Goal: Task Accomplishment & Management: Manage account settings

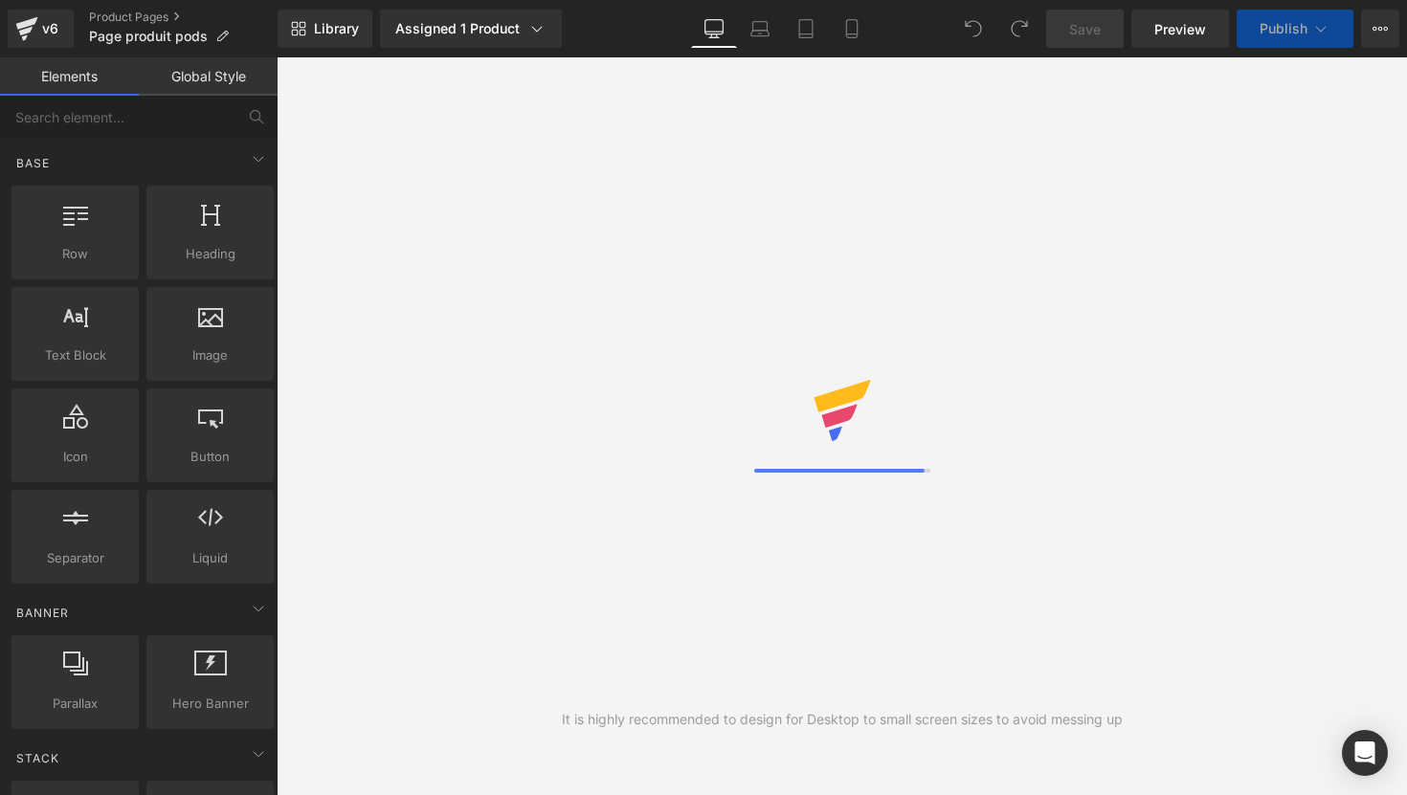
click at [216, 79] on link "Global Style" at bounding box center [208, 76] width 139 height 38
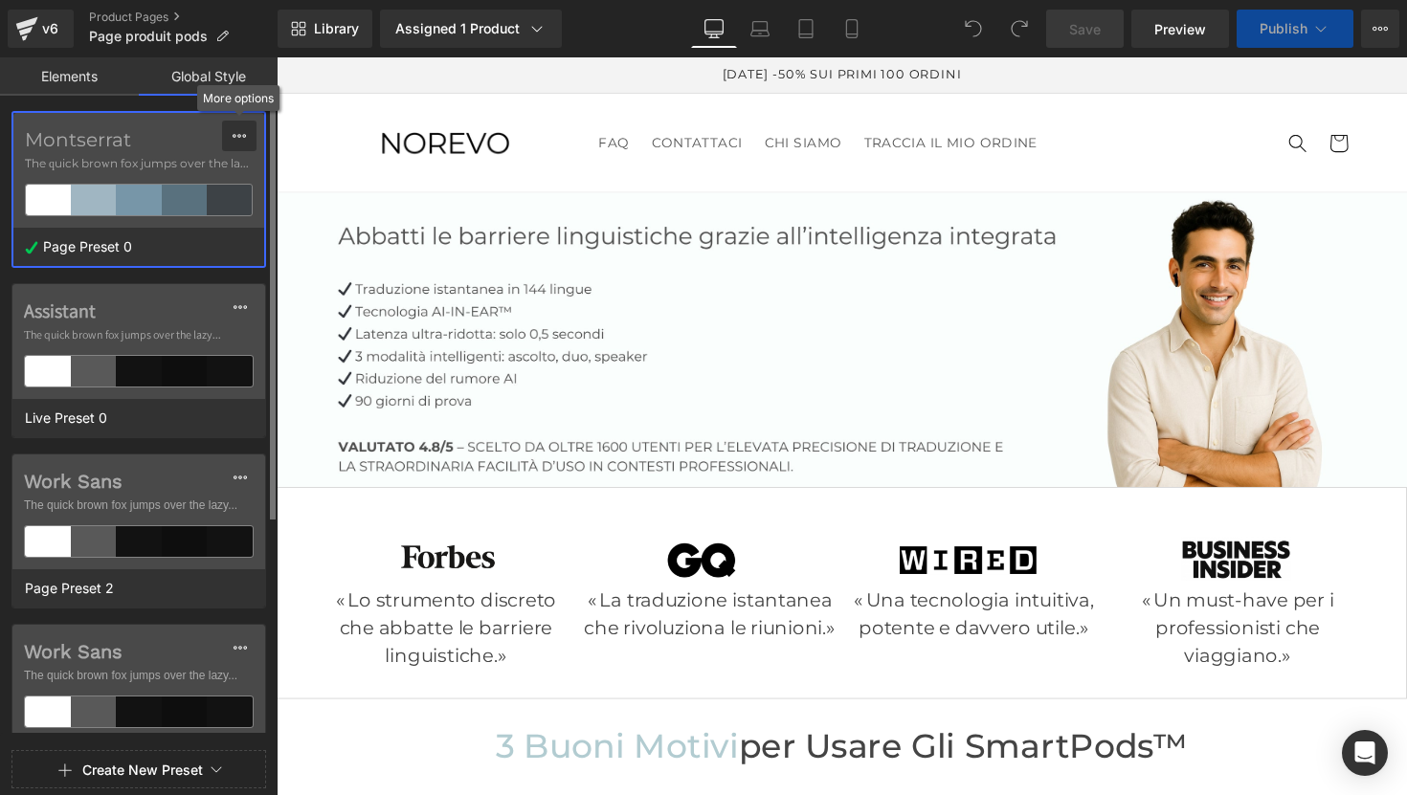
click at [237, 137] on icon at bounding box center [239, 135] width 15 height 15
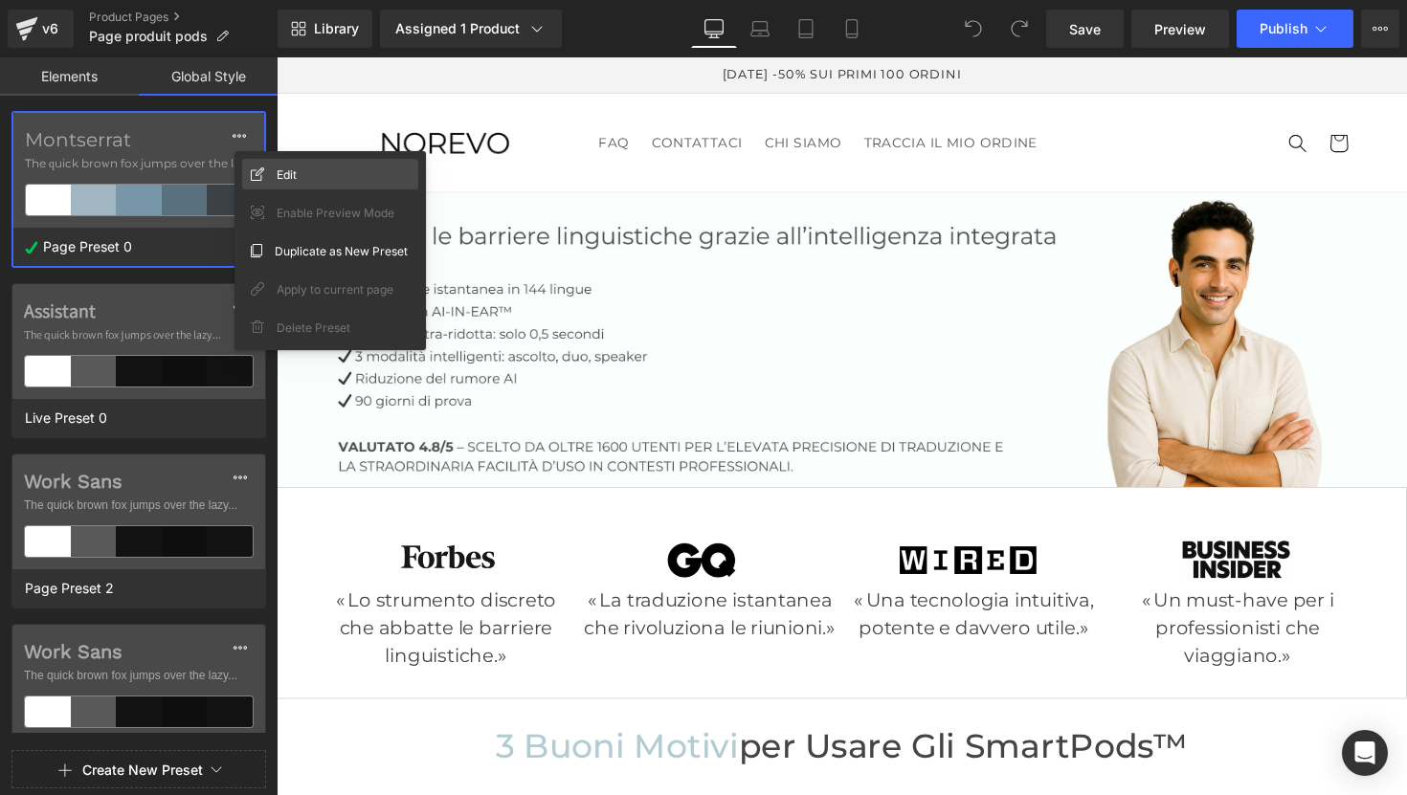
click at [281, 178] on span "Edit" at bounding box center [287, 175] width 20 height 20
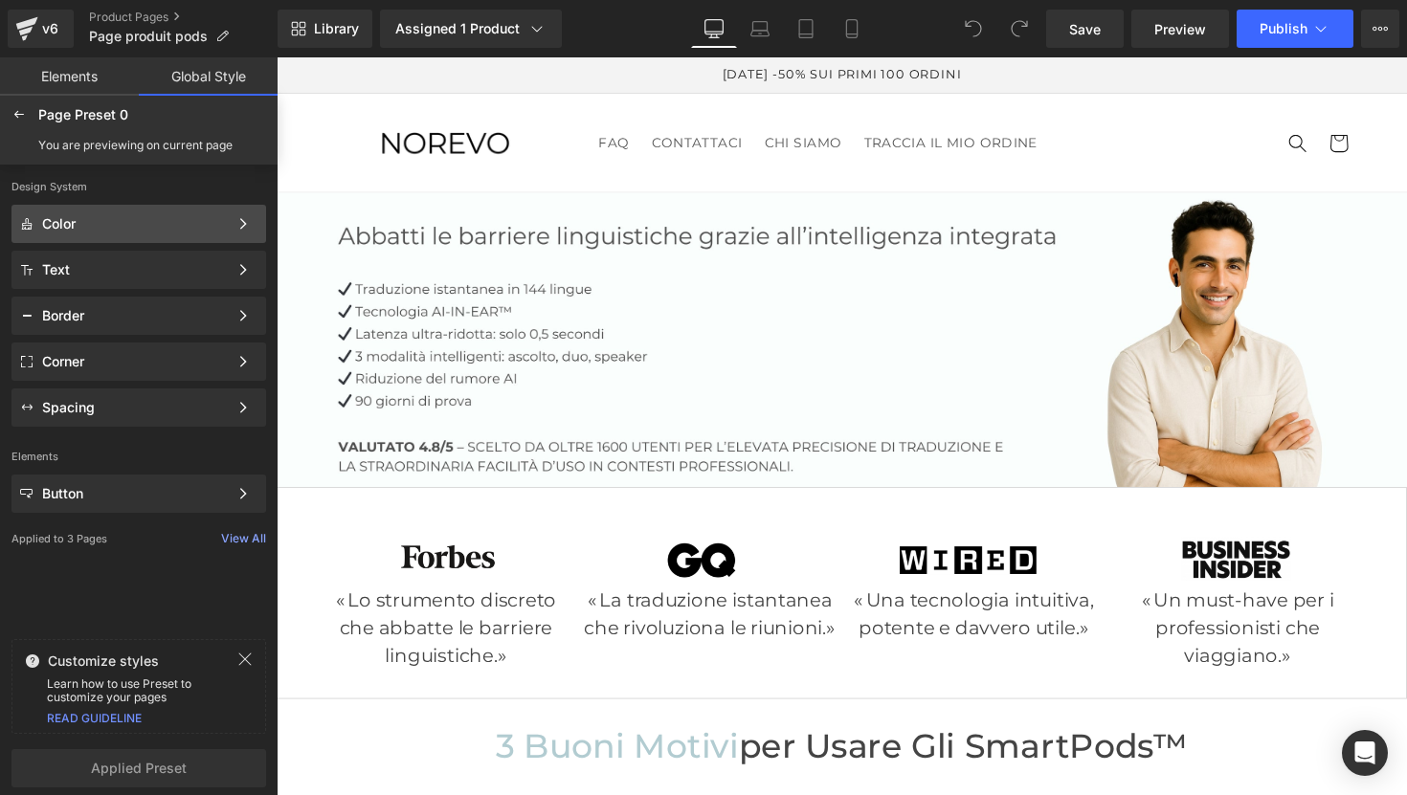
click at [129, 239] on div "Color Color Style Define a color palette and apply it to your pages 1 of 3 Next" at bounding box center [138, 224] width 255 height 38
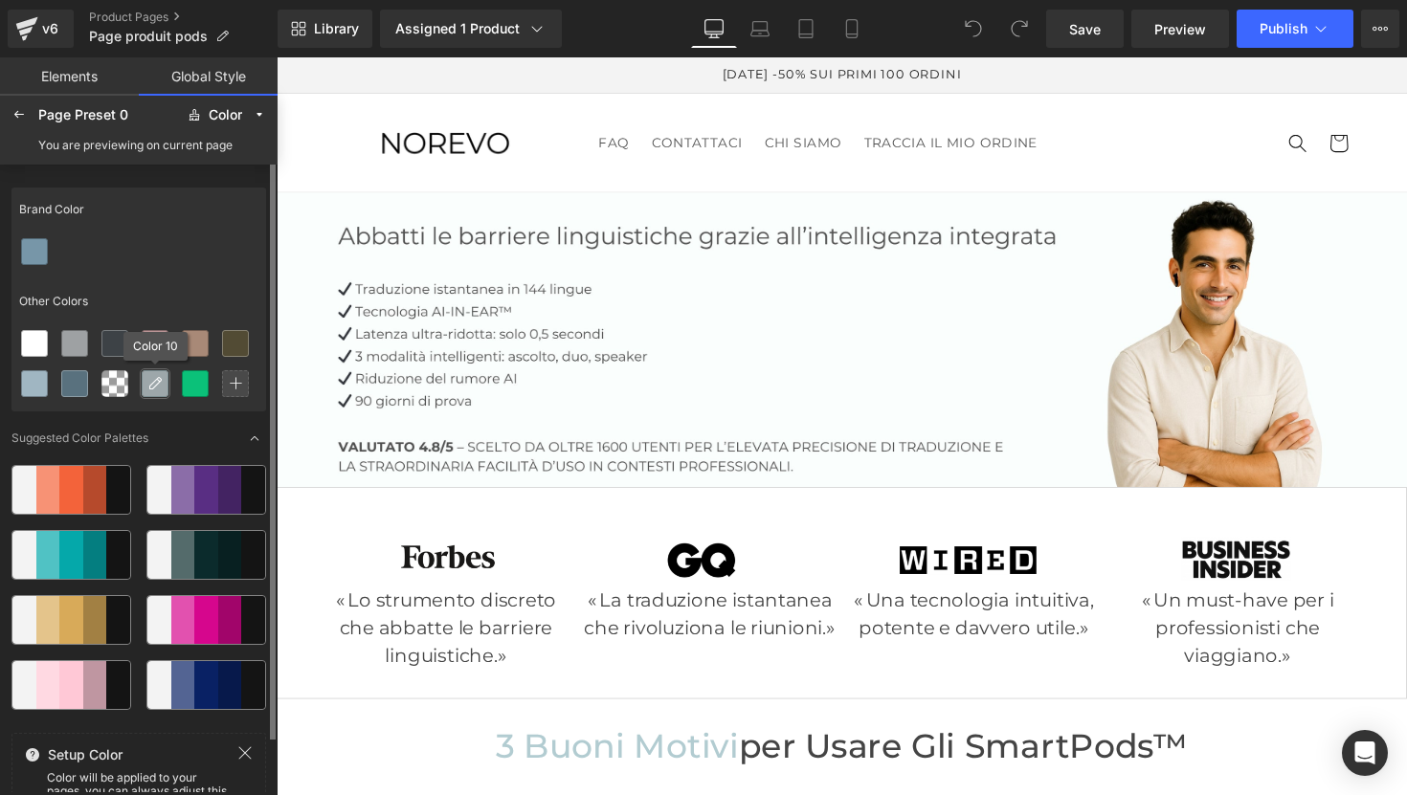
click at [155, 384] on icon at bounding box center [154, 383] width 15 height 15
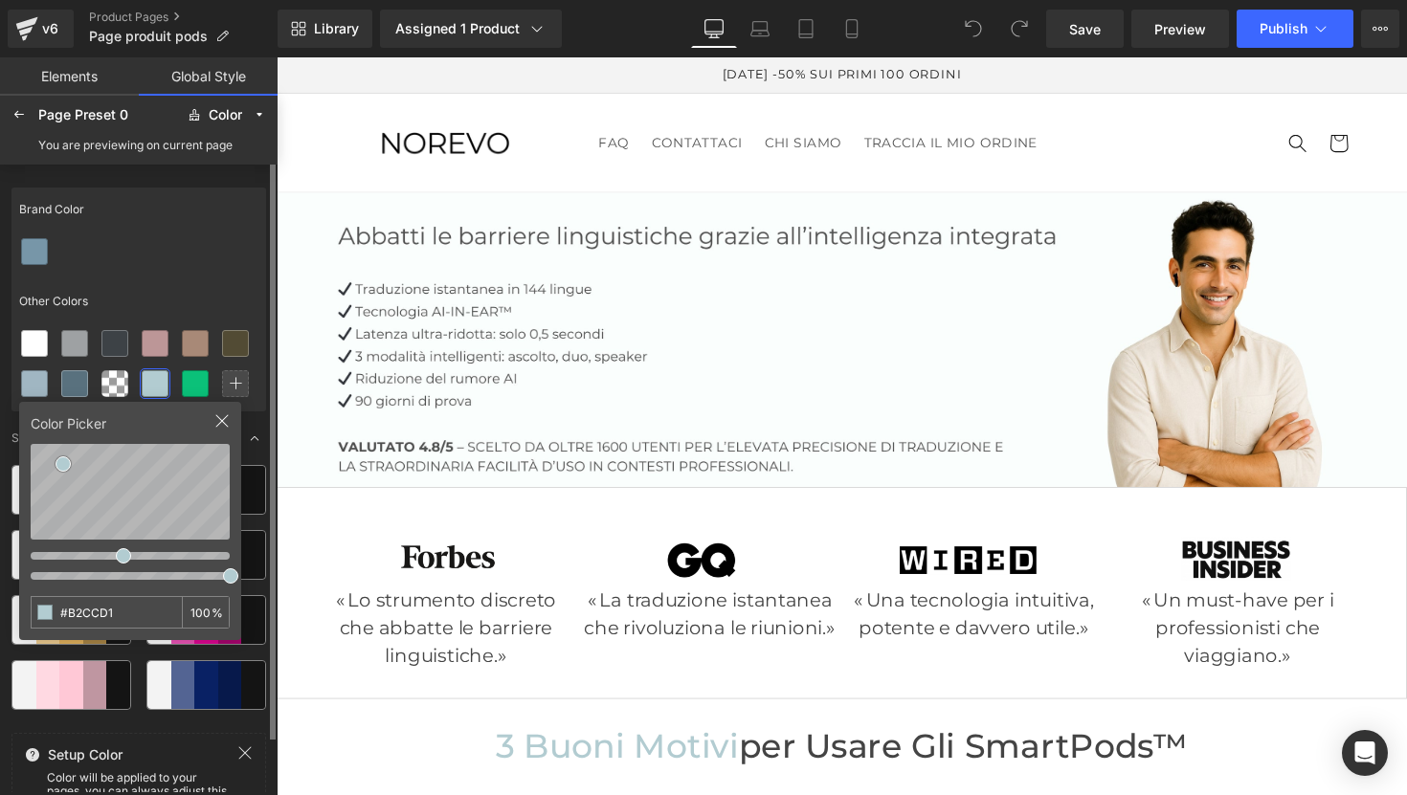
drag, startPoint x: 136, startPoint y: 617, endPoint x: 24, endPoint y: 600, distance: 113.3
click at [25, 601] on div "Color Picker #B2CCD1 100 %" at bounding box center [130, 521] width 222 height 238
click at [195, 385] on icon at bounding box center [195, 383] width 15 height 15
drag, startPoint x: 147, startPoint y: 606, endPoint x: 0, endPoint y: 587, distance: 148.7
click at [0, 587] on div "Brand Color Other Colors Color Picker #0BC179 100 % Suggested Color Palettes Se…" at bounding box center [139, 479] width 278 height 628
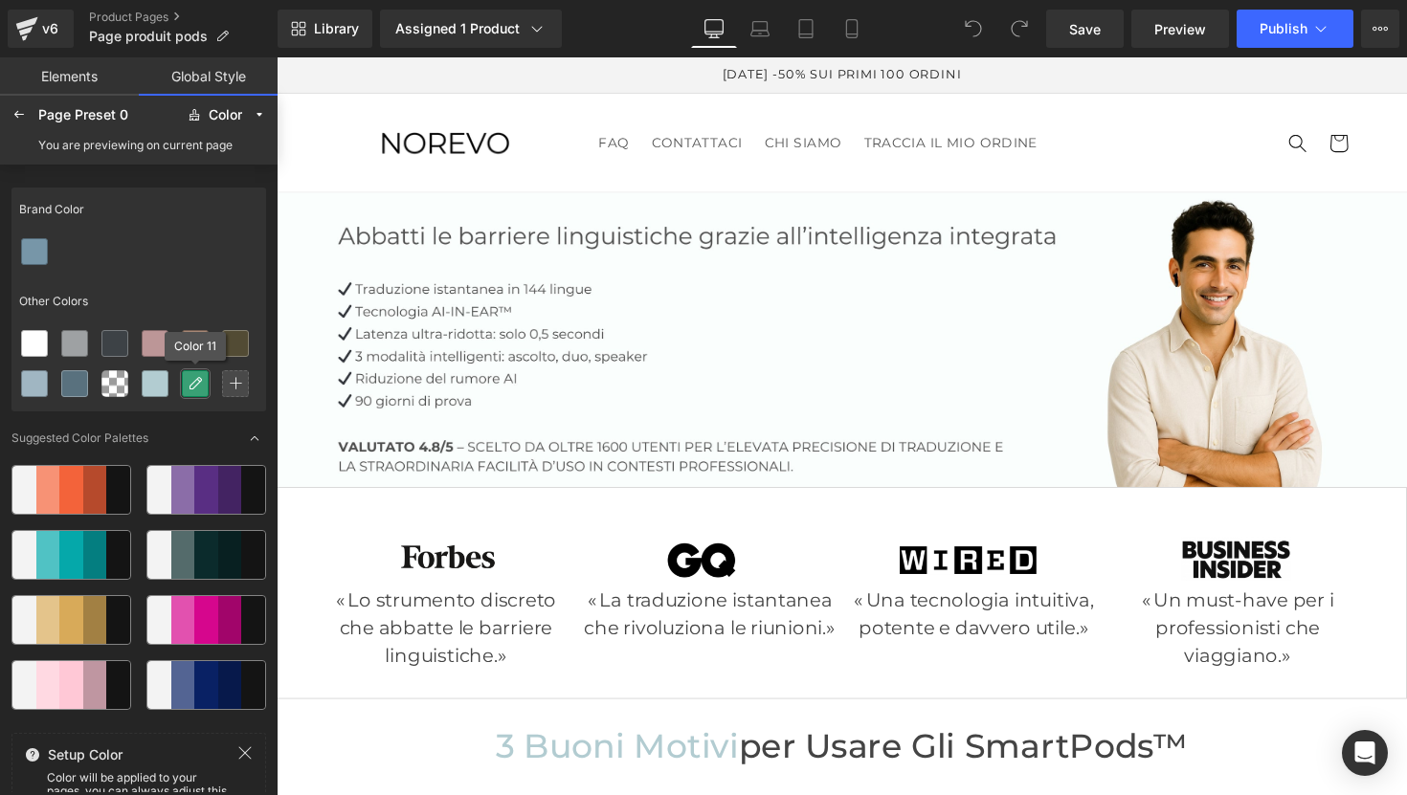
click at [194, 380] on icon at bounding box center [195, 383] width 15 height 15
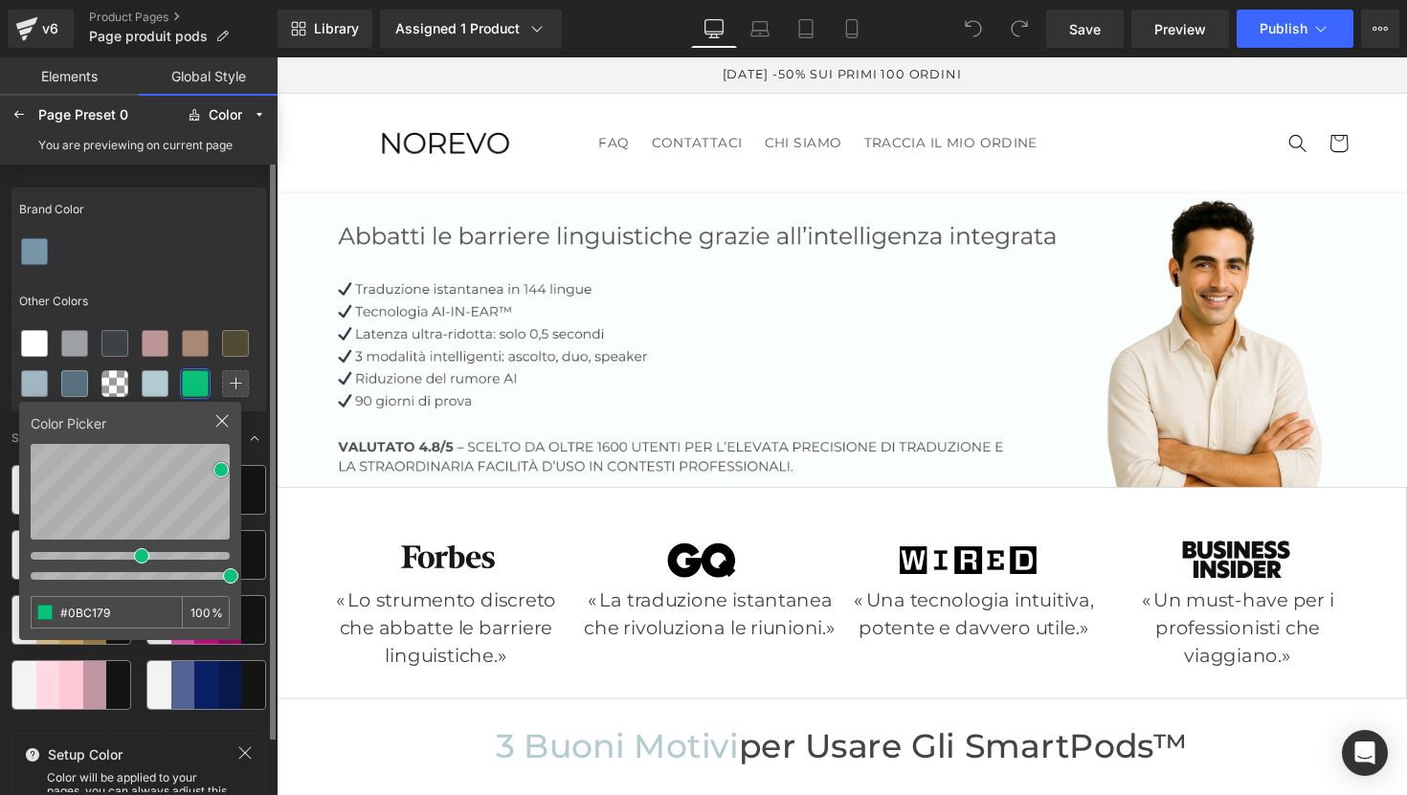
drag, startPoint x: 136, startPoint y: 614, endPoint x: 52, endPoint y: 610, distance: 84.3
click at [53, 612] on input "#0BC179" at bounding box center [92, 612] width 120 height 31
click at [20, 116] on icon at bounding box center [18, 114] width 15 height 15
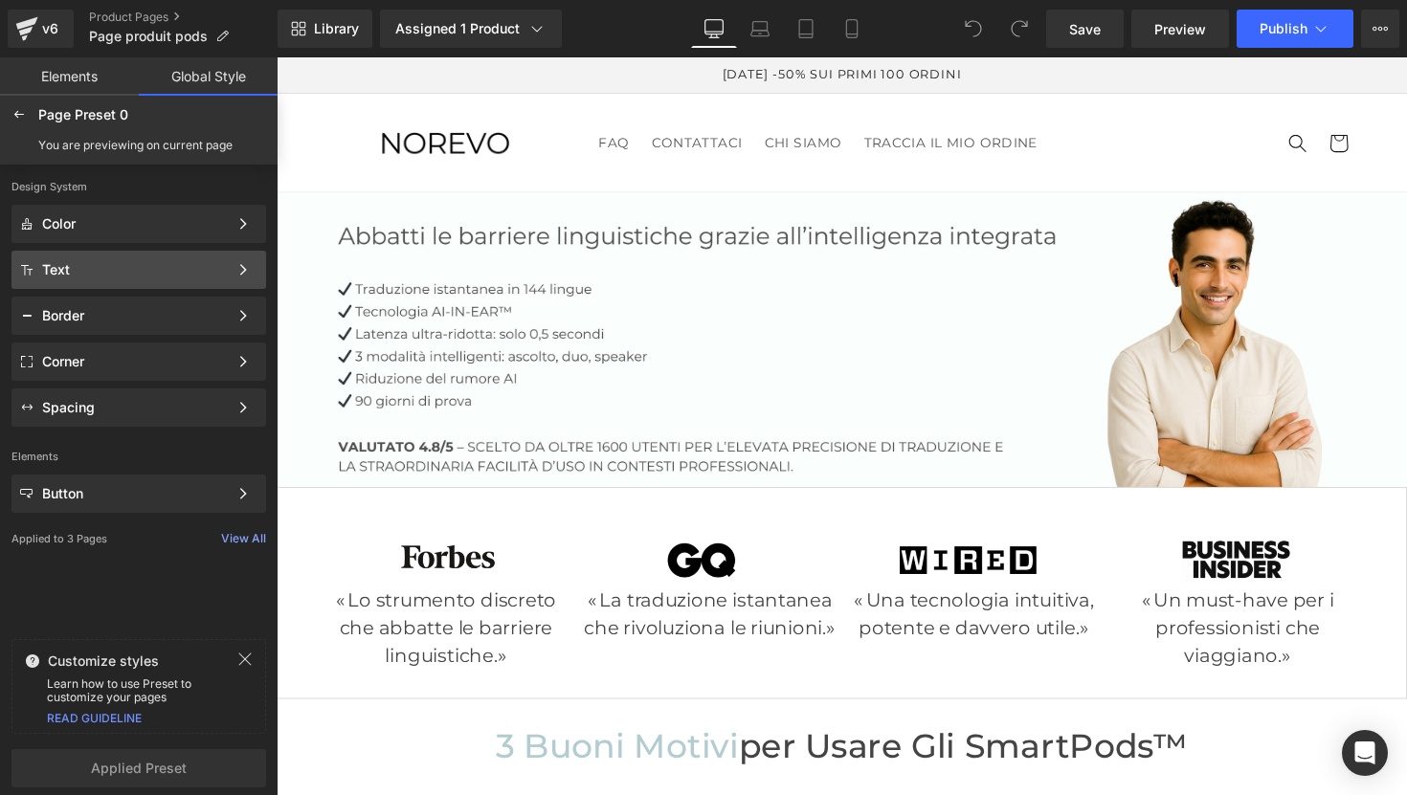
click at [94, 265] on div "Text" at bounding box center [135, 269] width 186 height 15
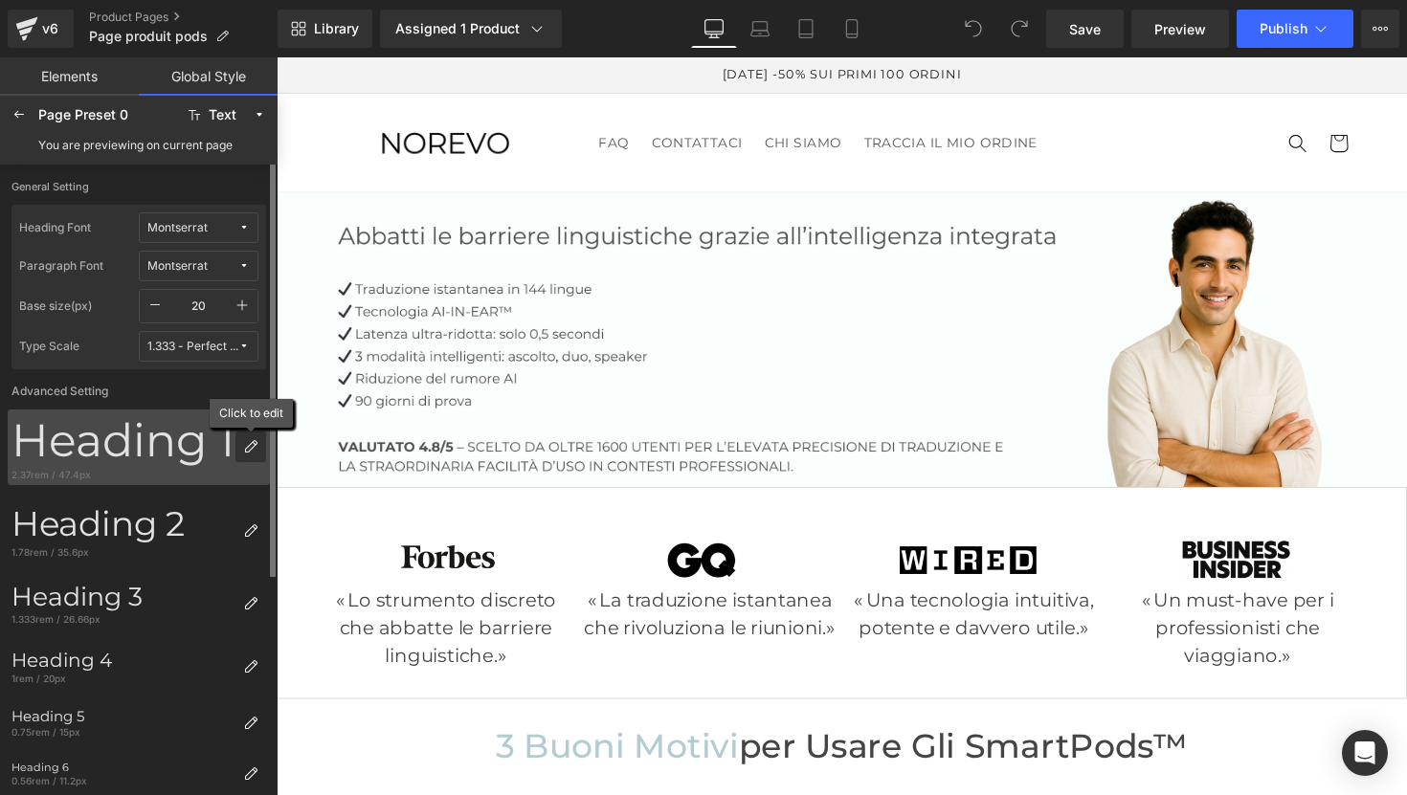
click at [256, 452] on icon at bounding box center [250, 446] width 15 height 15
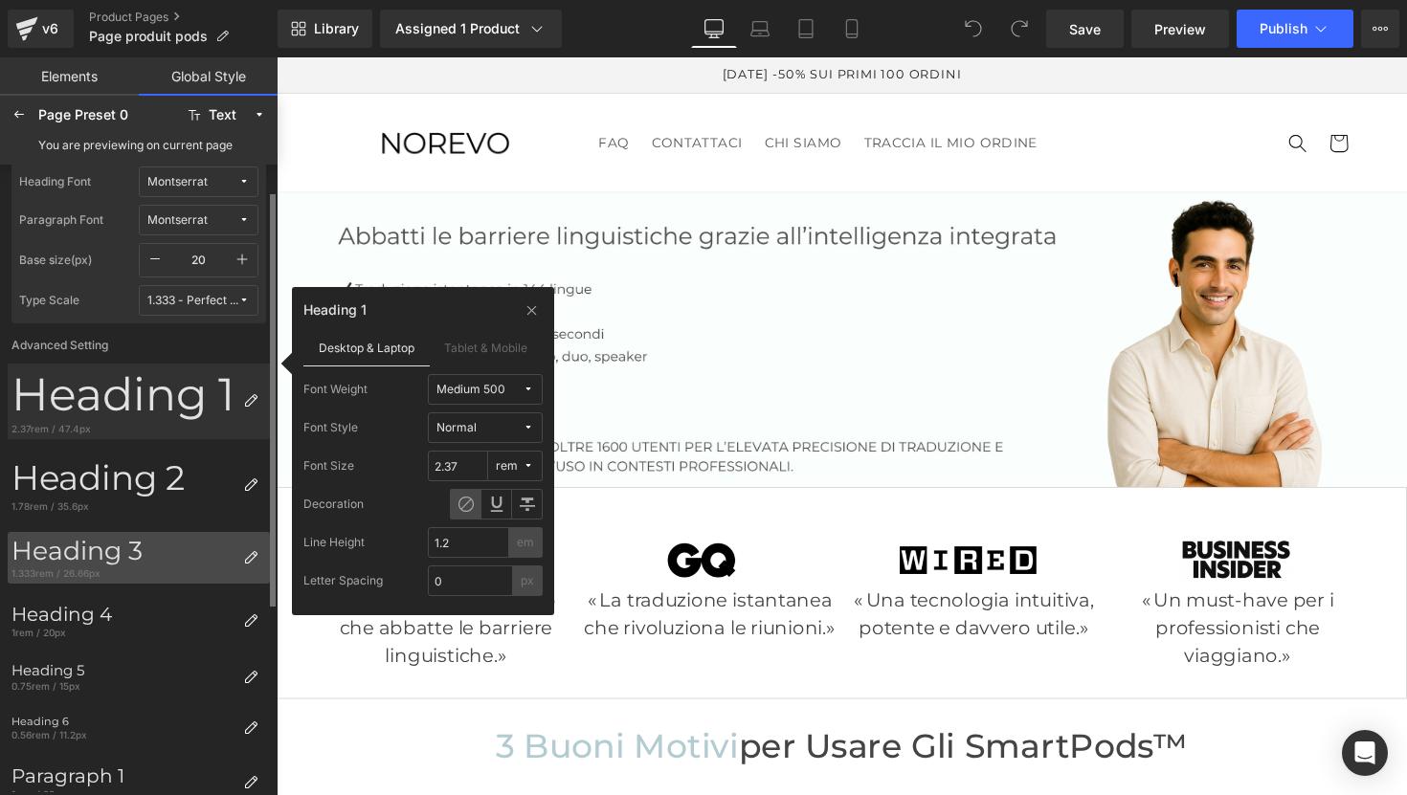
scroll to position [98, 0]
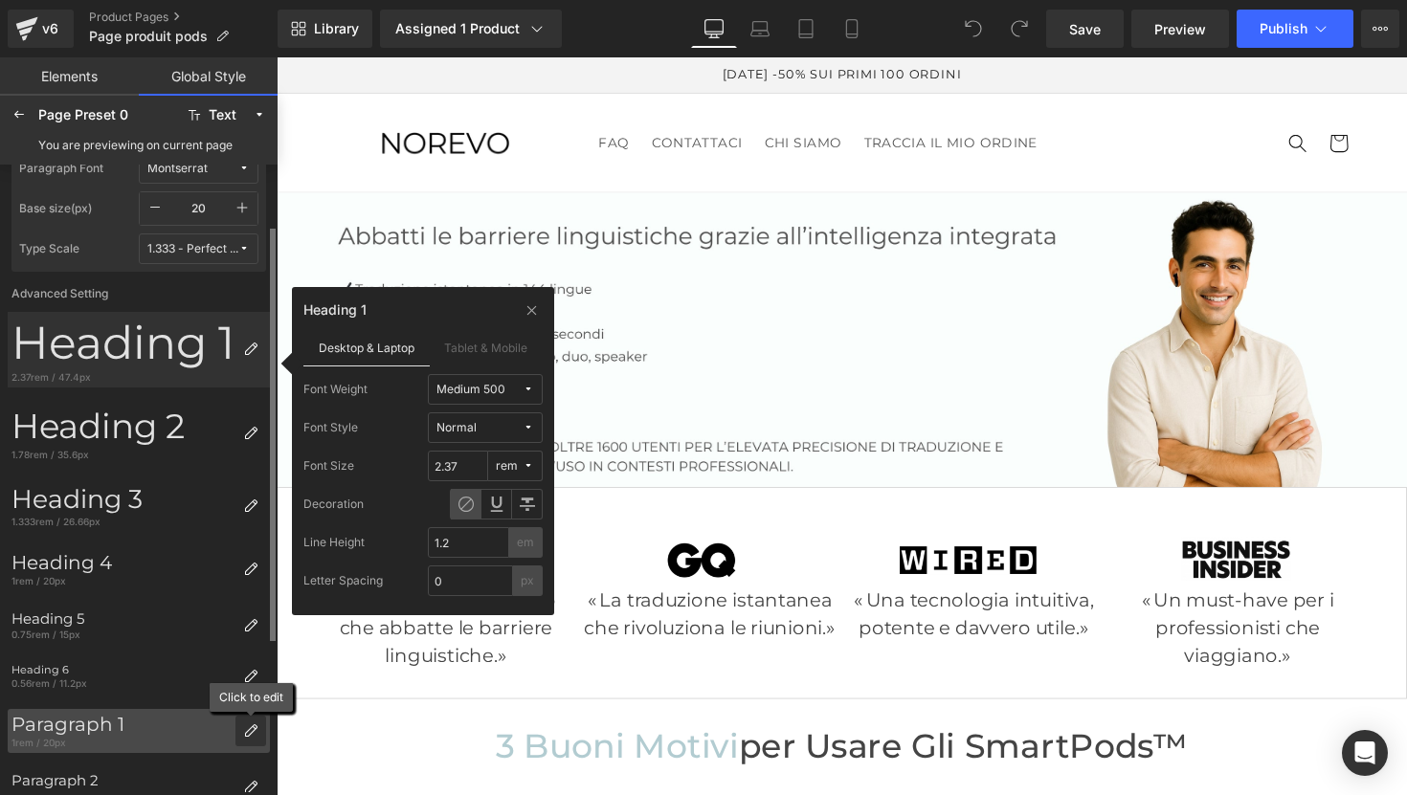
click at [254, 741] on div at bounding box center [250, 731] width 31 height 31
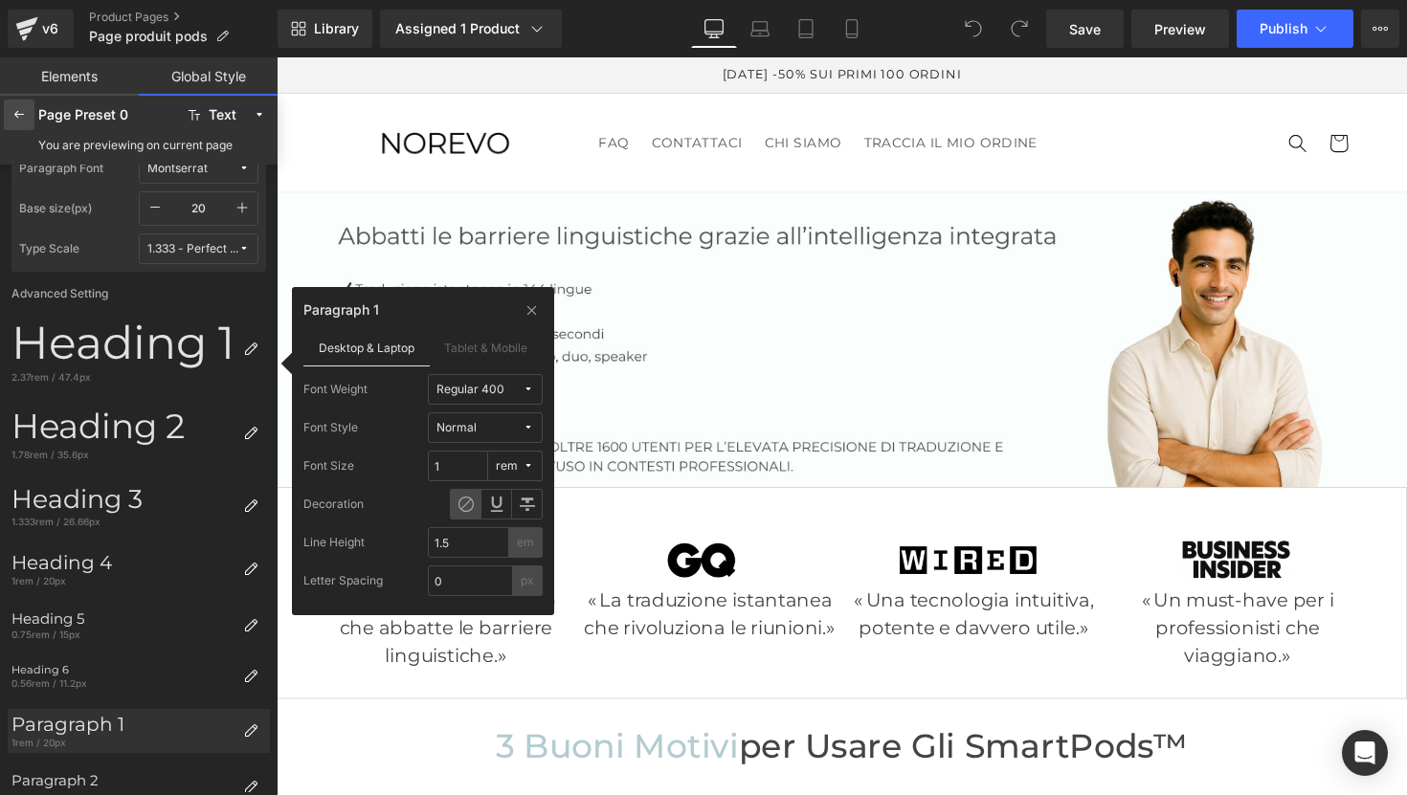
click at [22, 115] on icon at bounding box center [18, 114] width 15 height 15
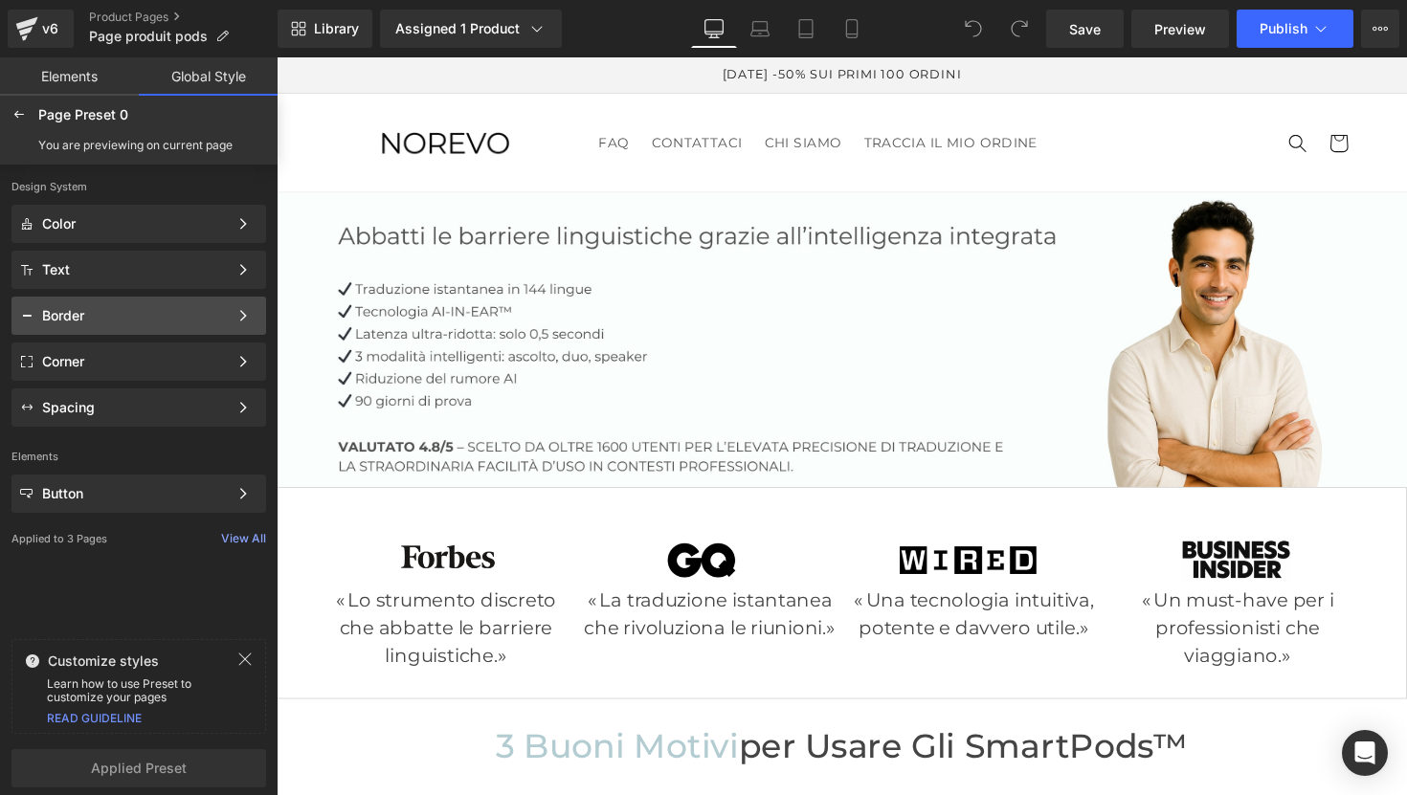
click at [161, 328] on div "Border" at bounding box center [138, 316] width 255 height 38
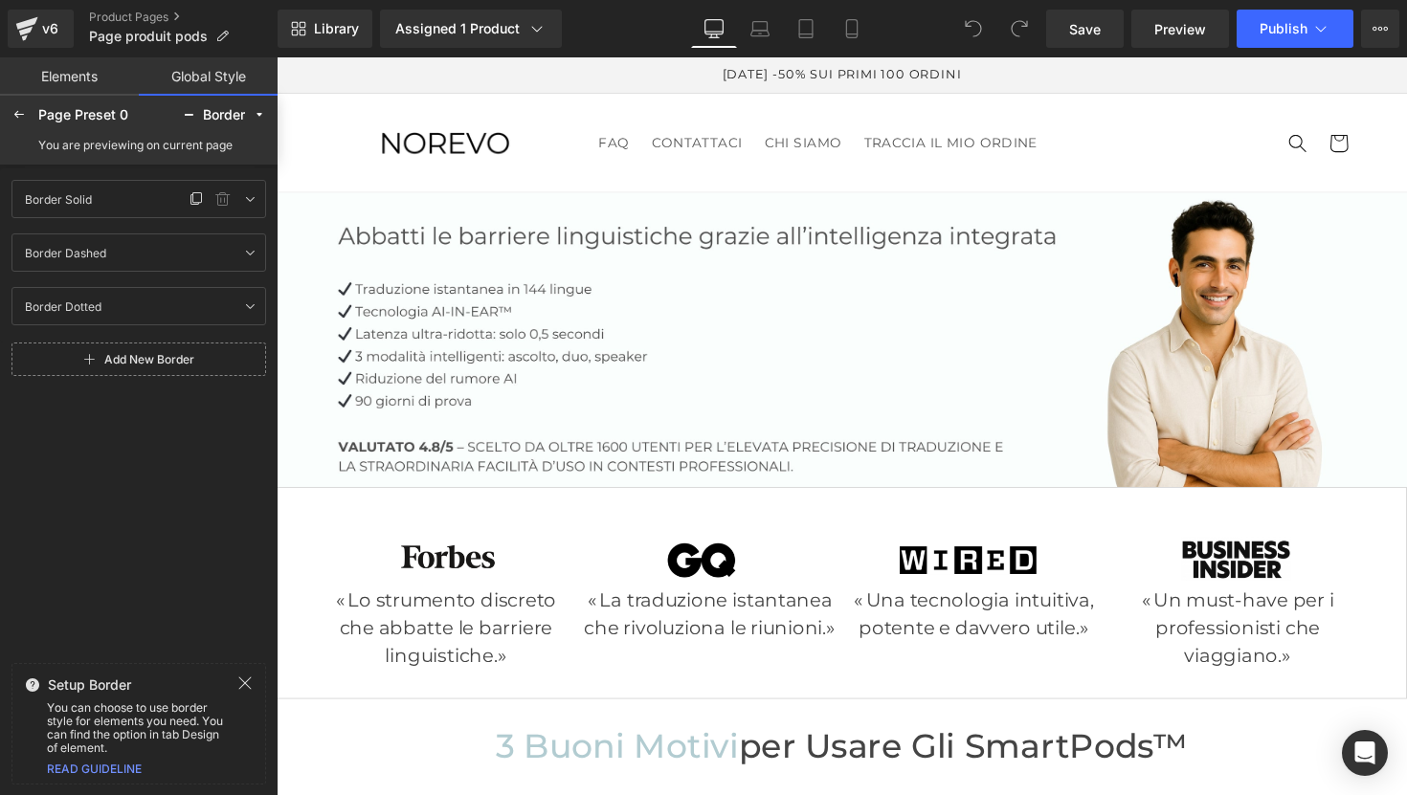
click at [145, 190] on div "Border Solid Border Solid" at bounding box center [100, 199] width 168 height 23
click at [256, 200] on icon at bounding box center [249, 198] width 15 height 15
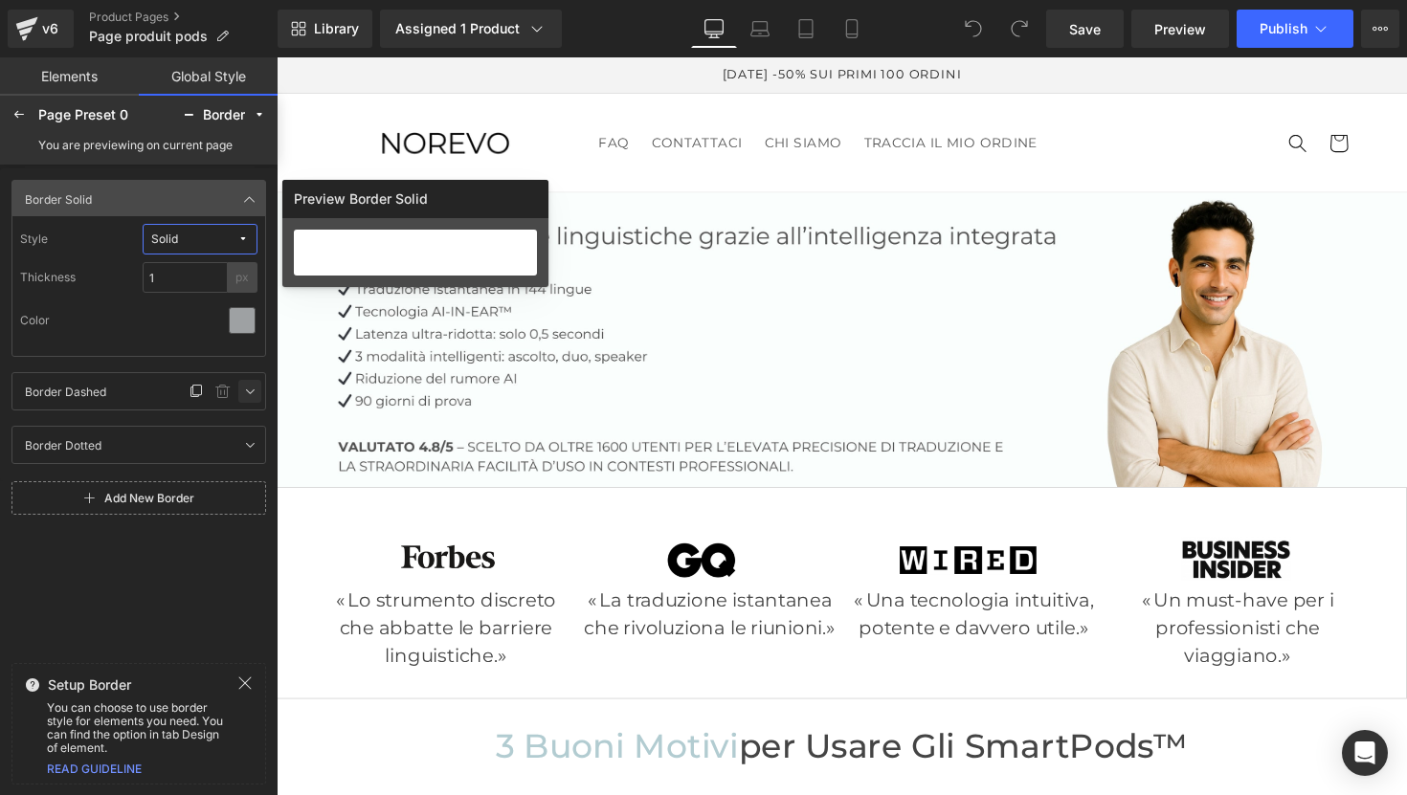
click at [247, 387] on icon at bounding box center [249, 391] width 15 height 15
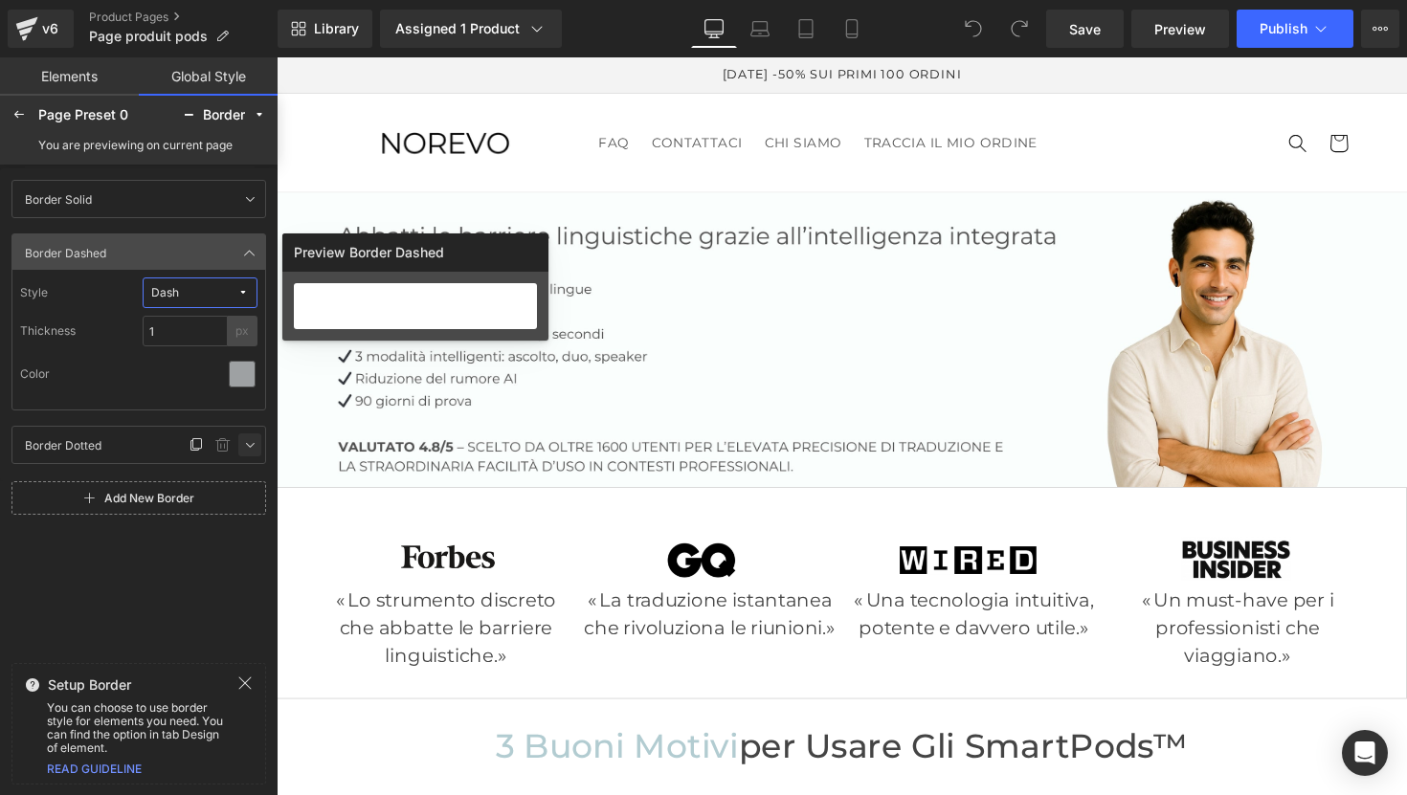
click at [245, 438] on icon at bounding box center [249, 444] width 15 height 15
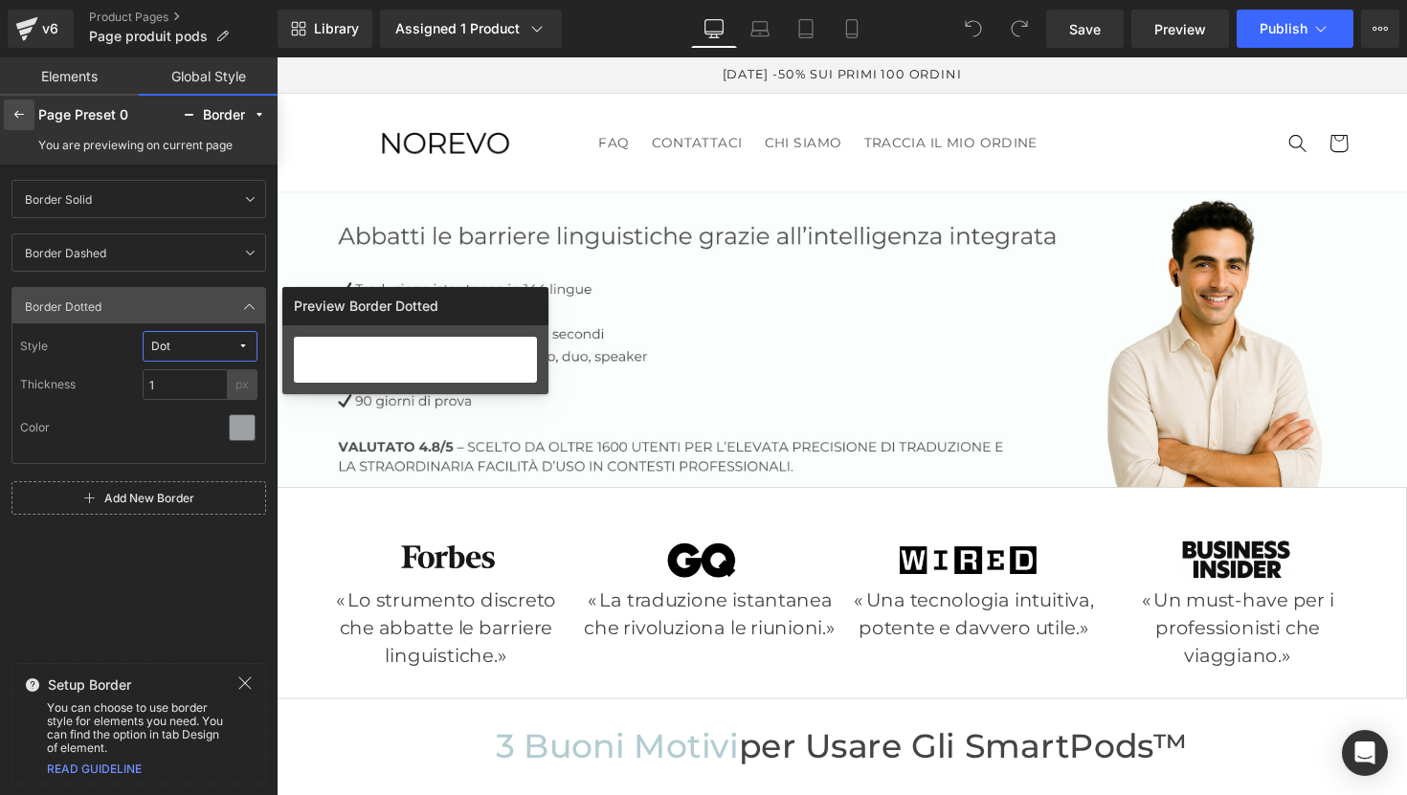
click at [27, 119] on div at bounding box center [19, 115] width 31 height 31
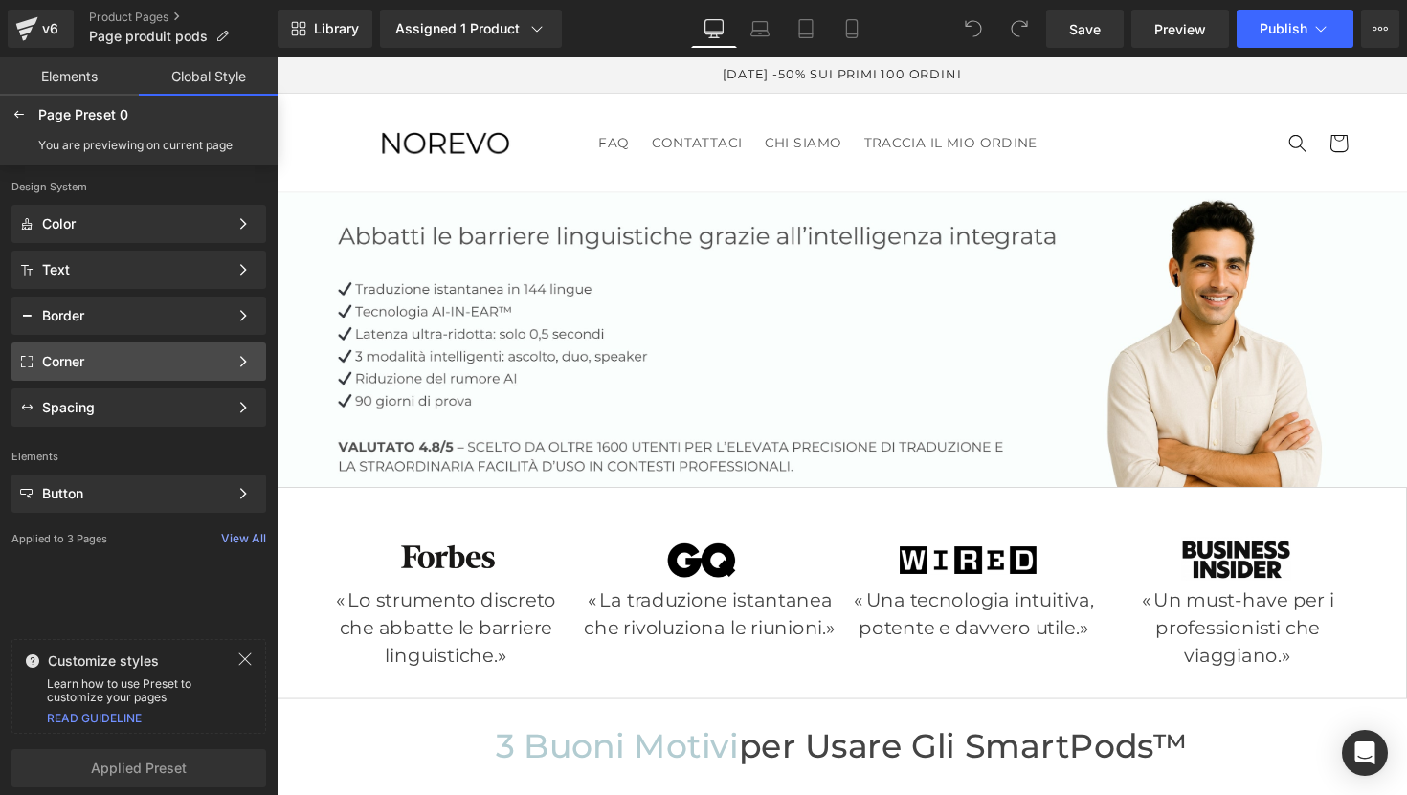
click at [106, 347] on div "Corner" at bounding box center [138, 362] width 255 height 38
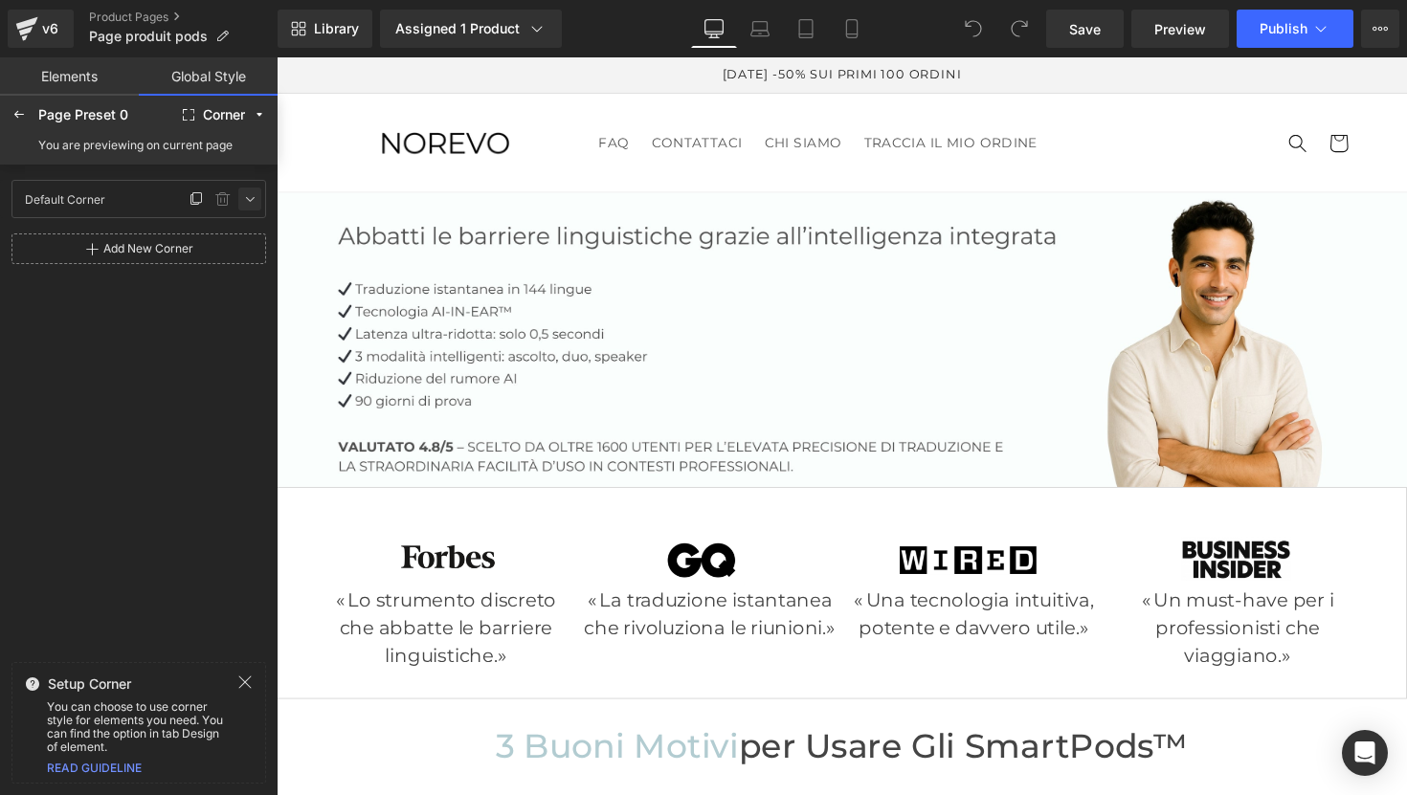
click at [248, 199] on icon at bounding box center [249, 198] width 15 height 15
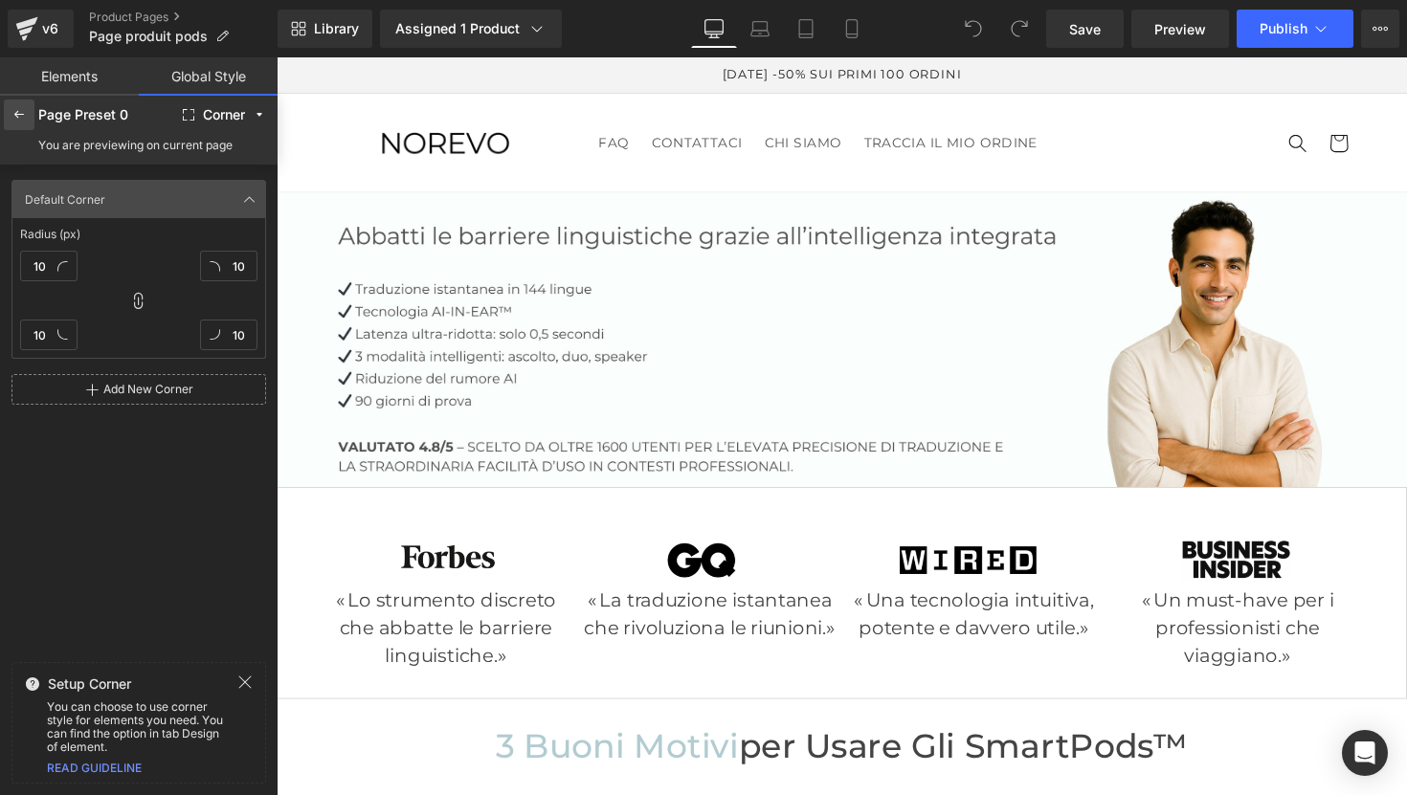
click at [24, 120] on icon at bounding box center [18, 114] width 15 height 15
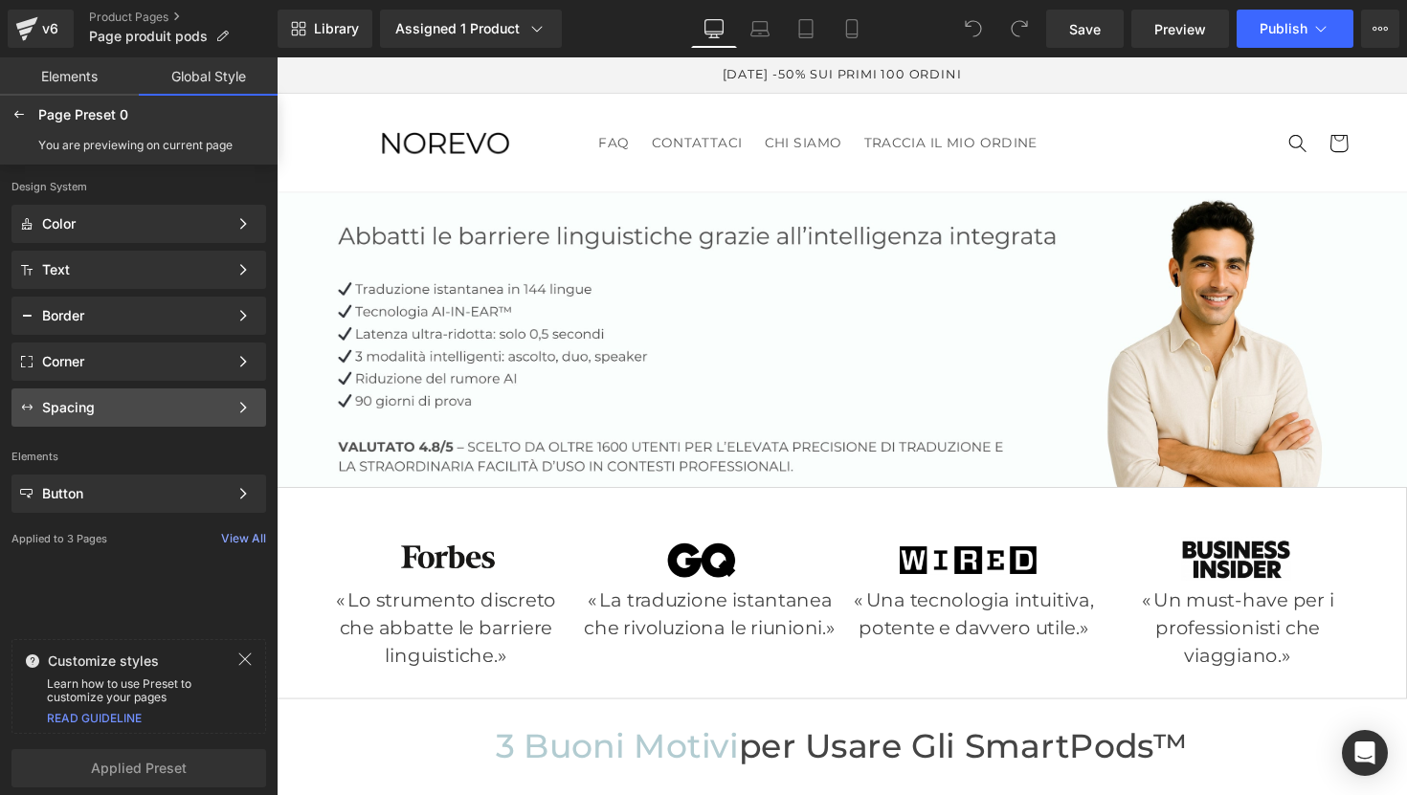
click at [123, 414] on div "Spacing" at bounding box center [135, 407] width 186 height 15
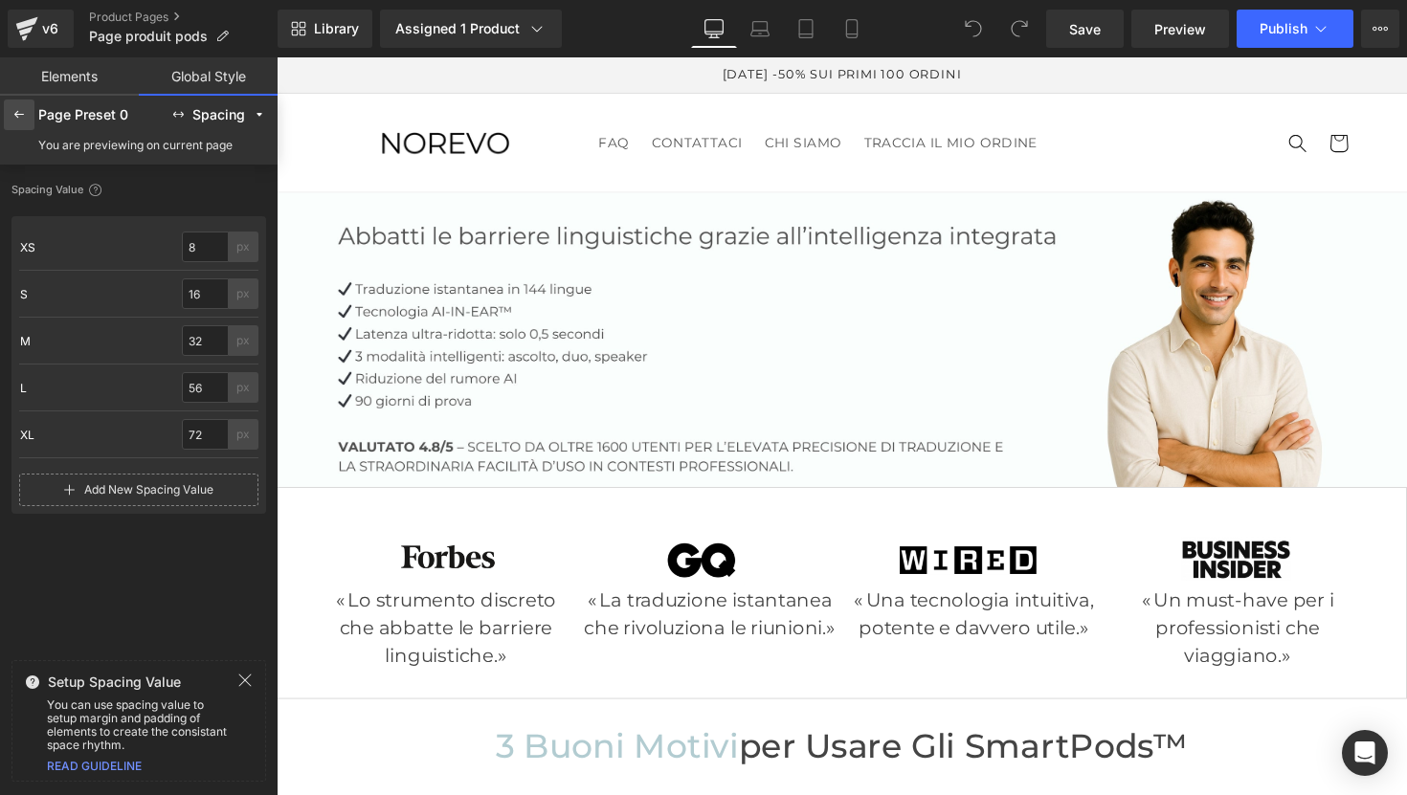
click at [15, 120] on icon at bounding box center [18, 114] width 15 height 15
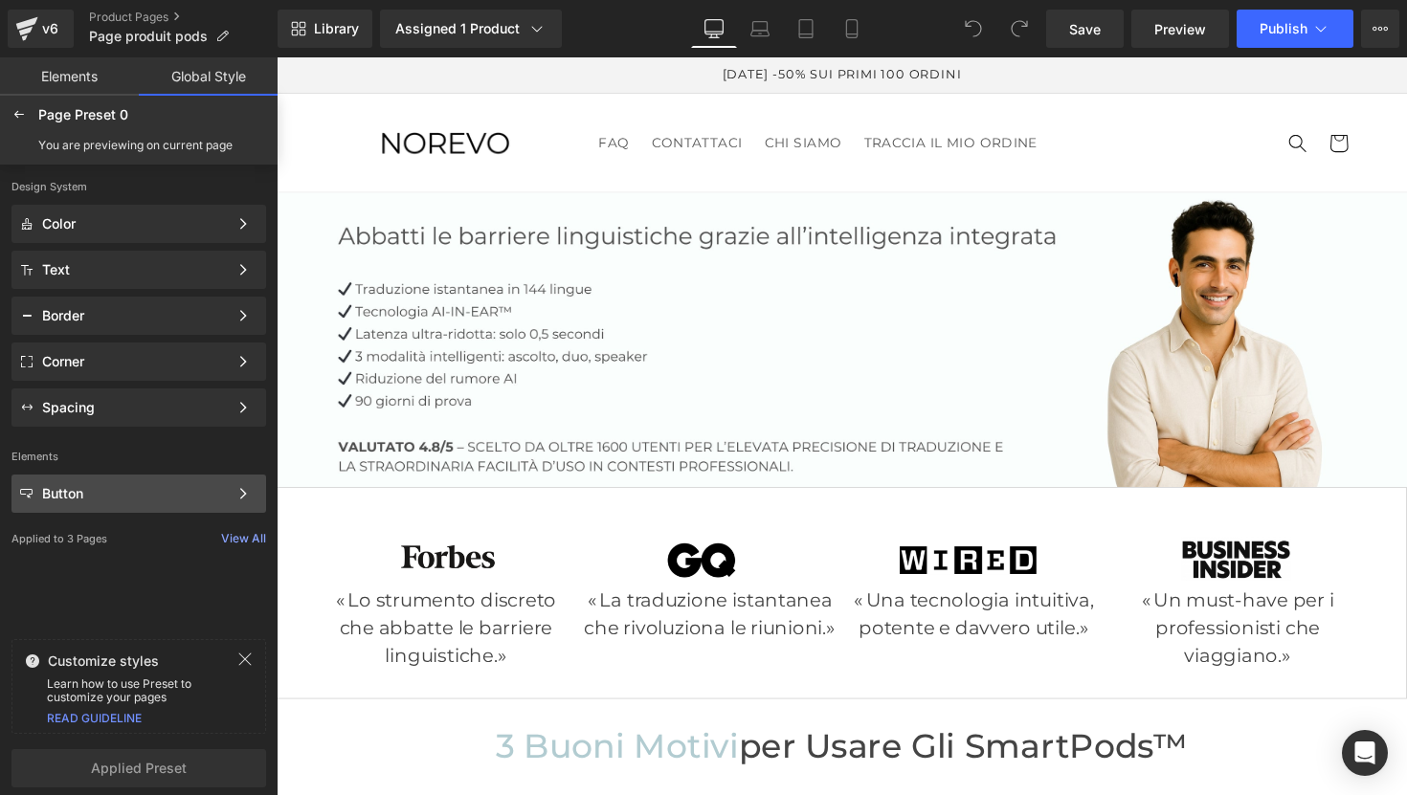
click at [134, 484] on div "Button Color Style Define a color palette and apply it to your pages 1 of 3 Next" at bounding box center [138, 494] width 255 height 38
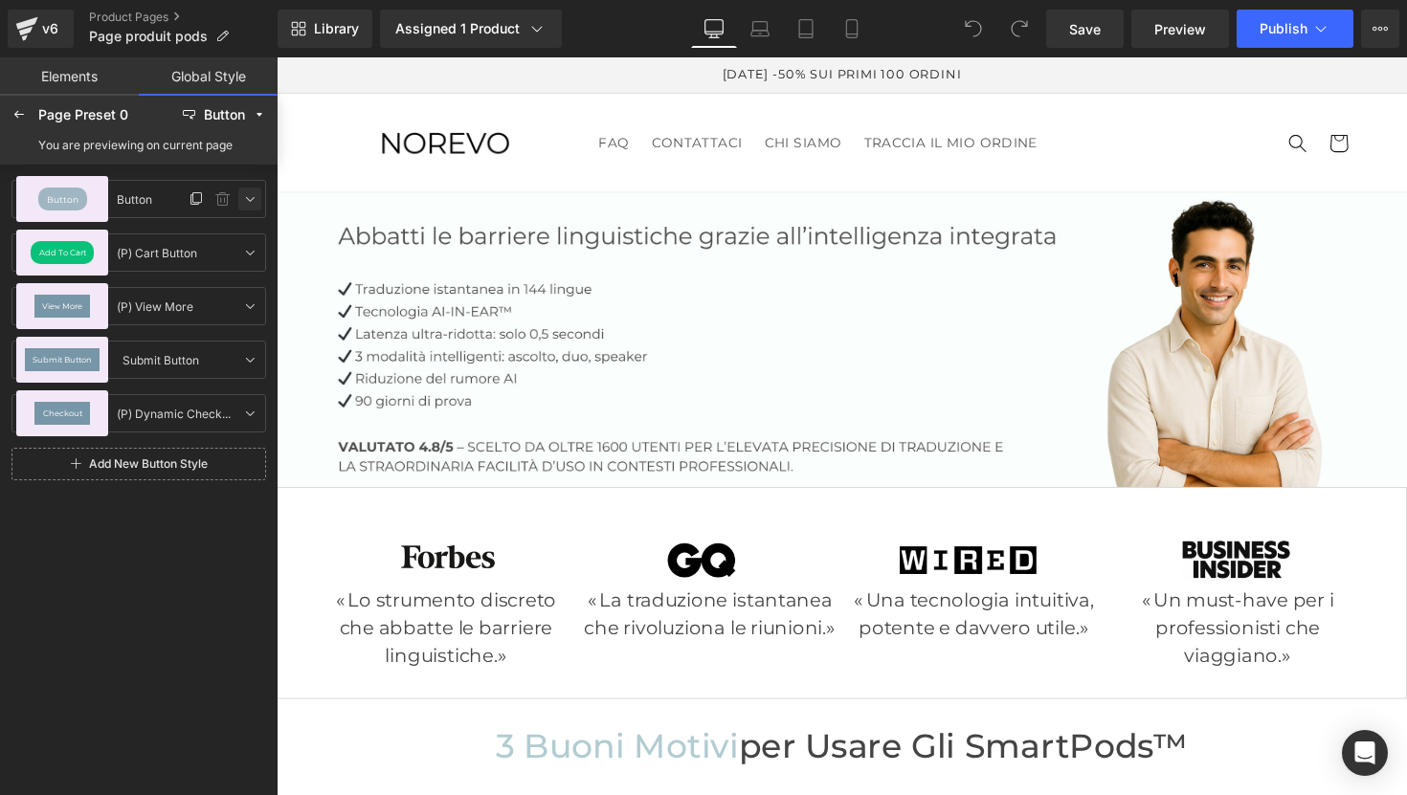
click at [251, 202] on icon at bounding box center [249, 198] width 15 height 15
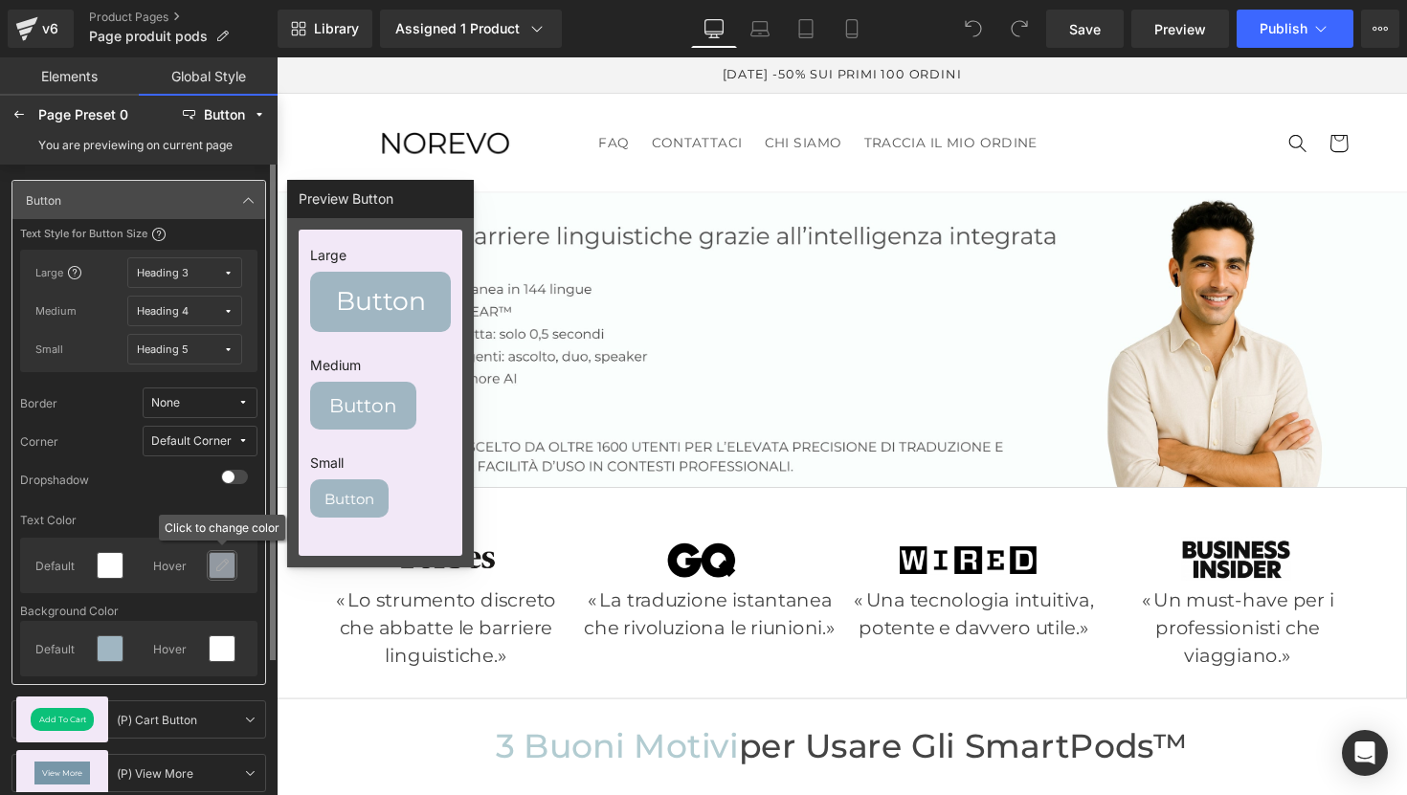
click at [228, 567] on icon at bounding box center [221, 565] width 15 height 15
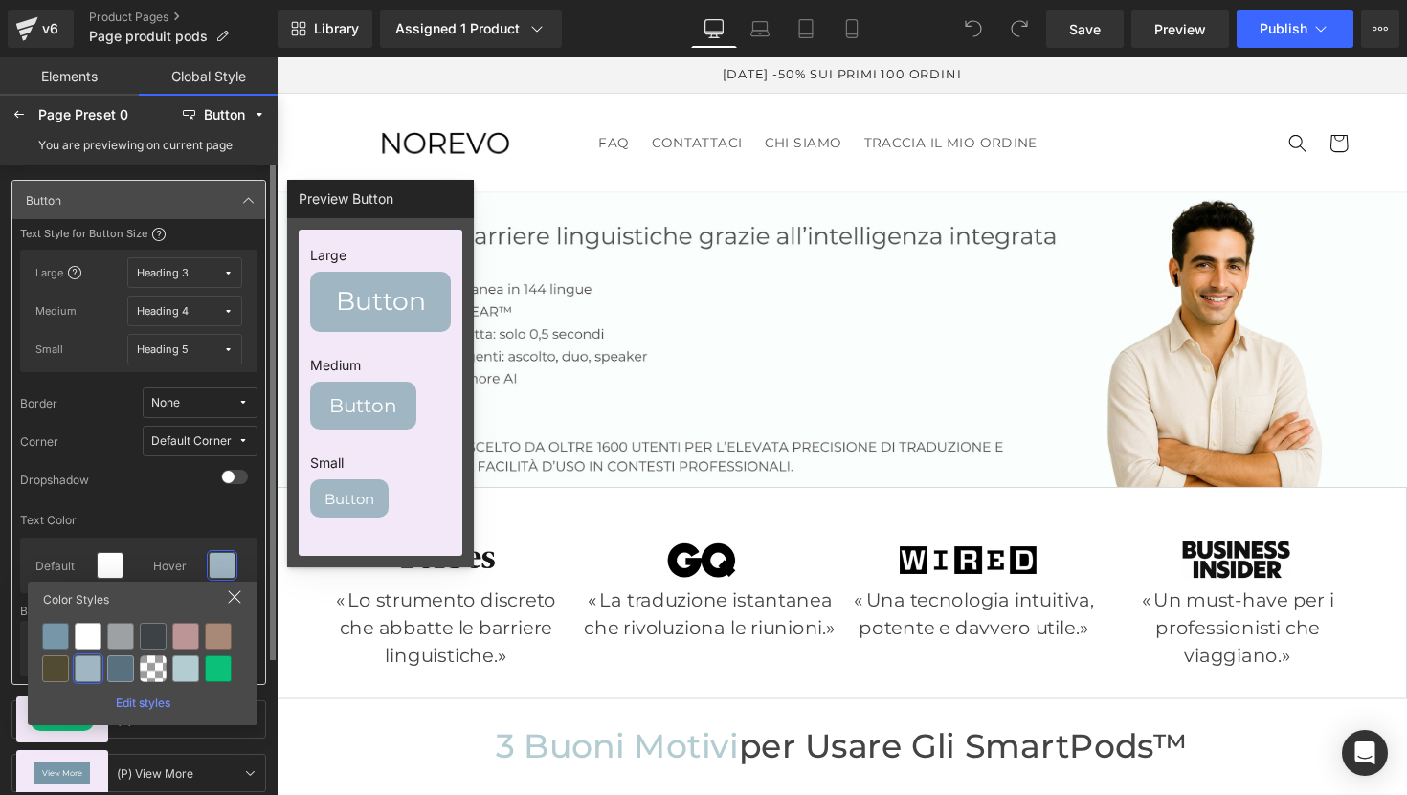
click at [235, 595] on icon at bounding box center [234, 597] width 15 height 15
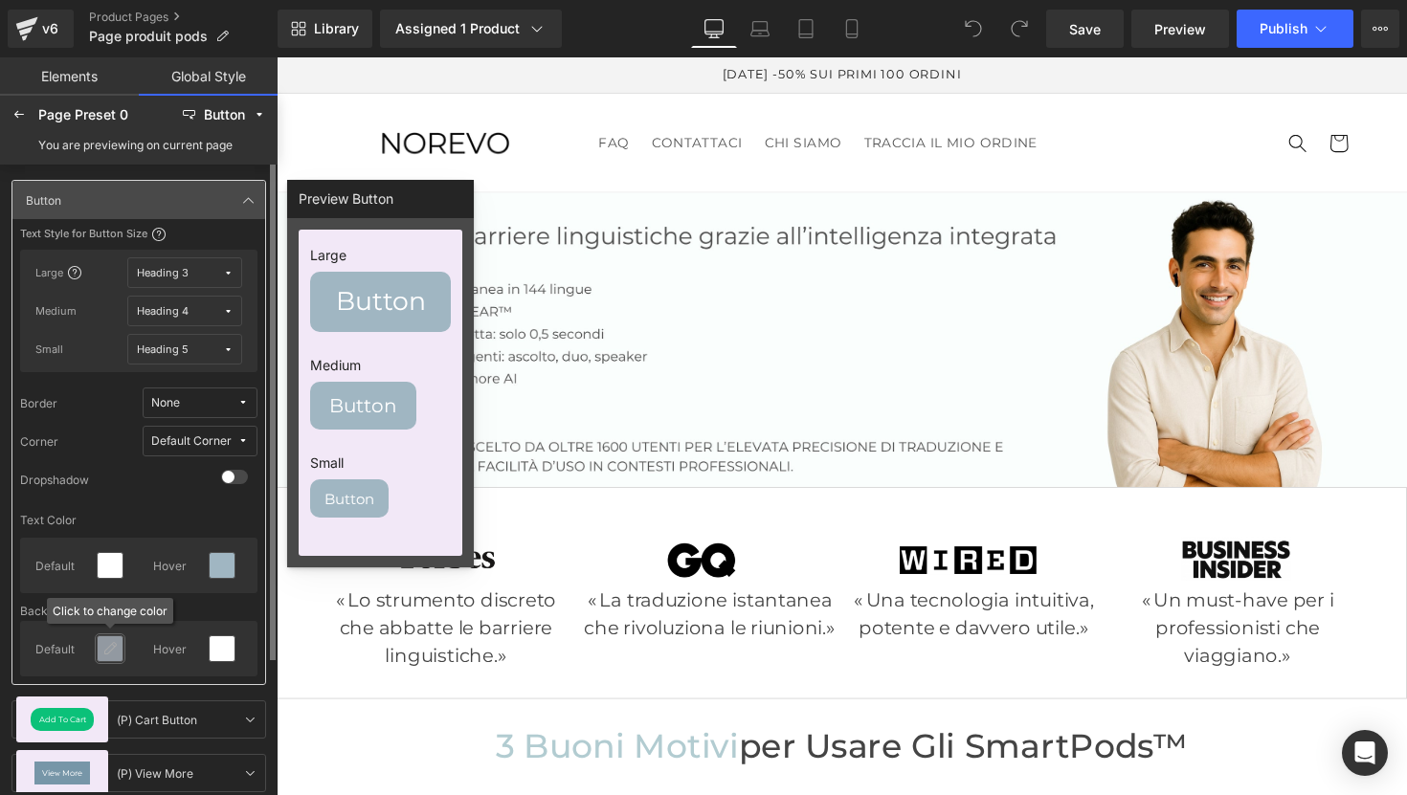
click at [105, 655] on icon at bounding box center [109, 648] width 15 height 15
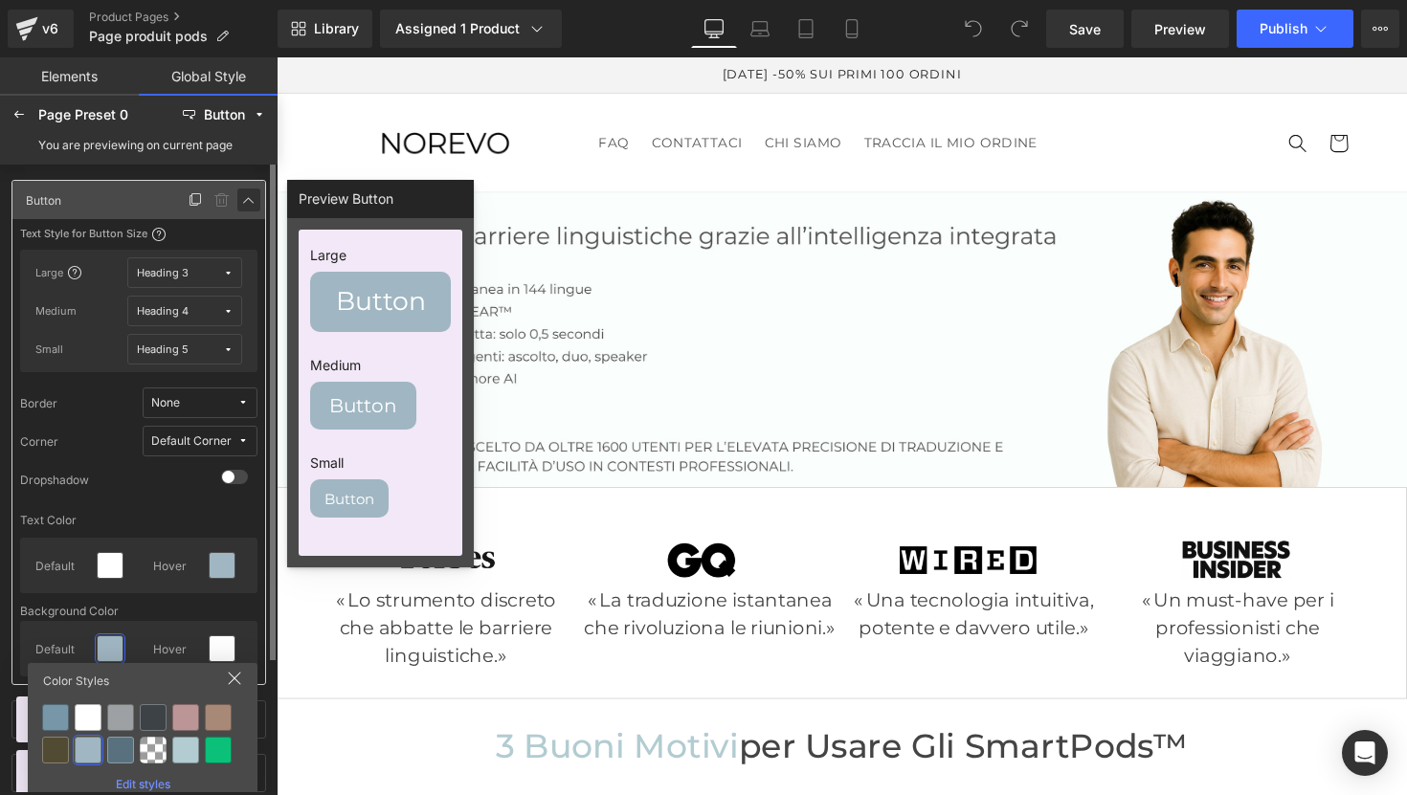
click at [247, 203] on icon at bounding box center [248, 199] width 15 height 15
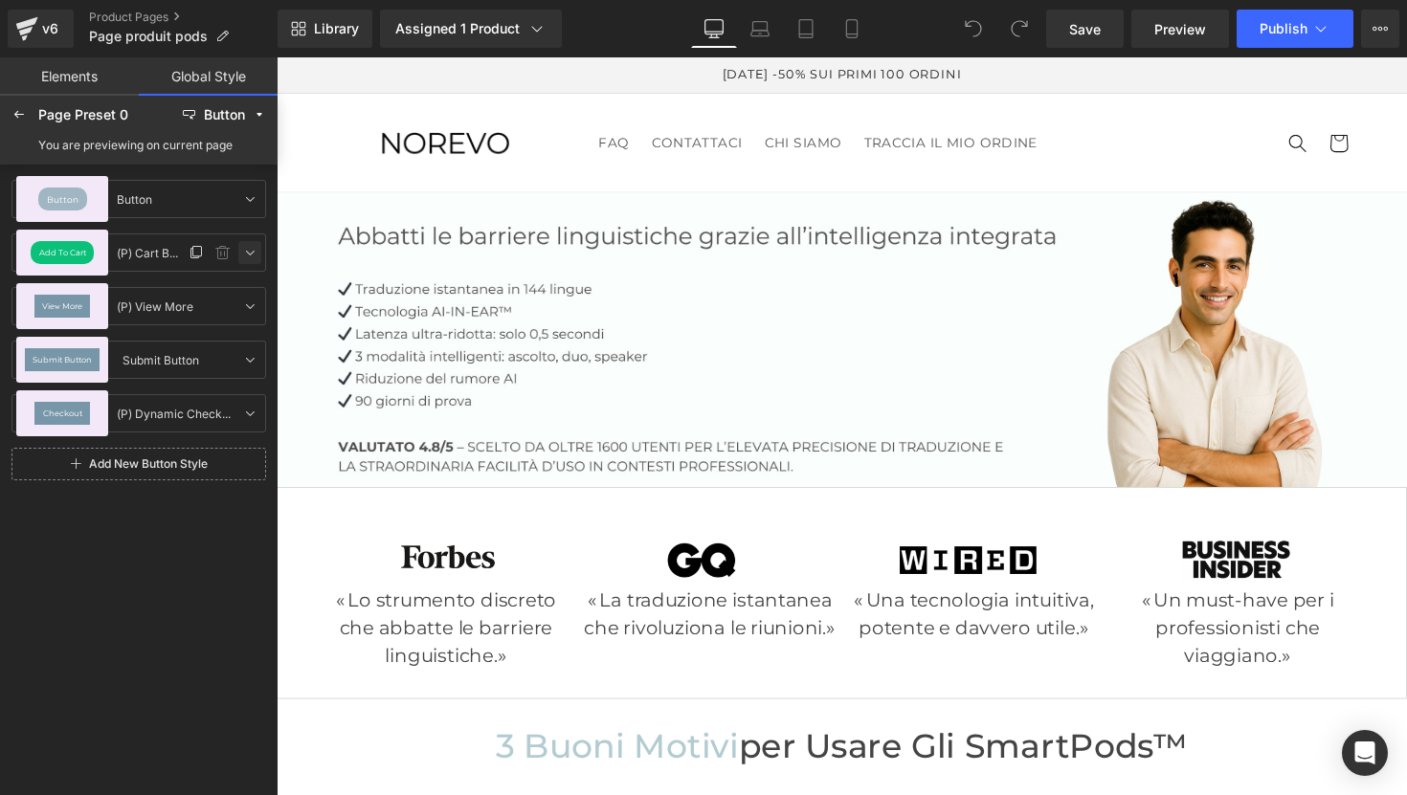
click at [251, 247] on icon at bounding box center [249, 252] width 15 height 15
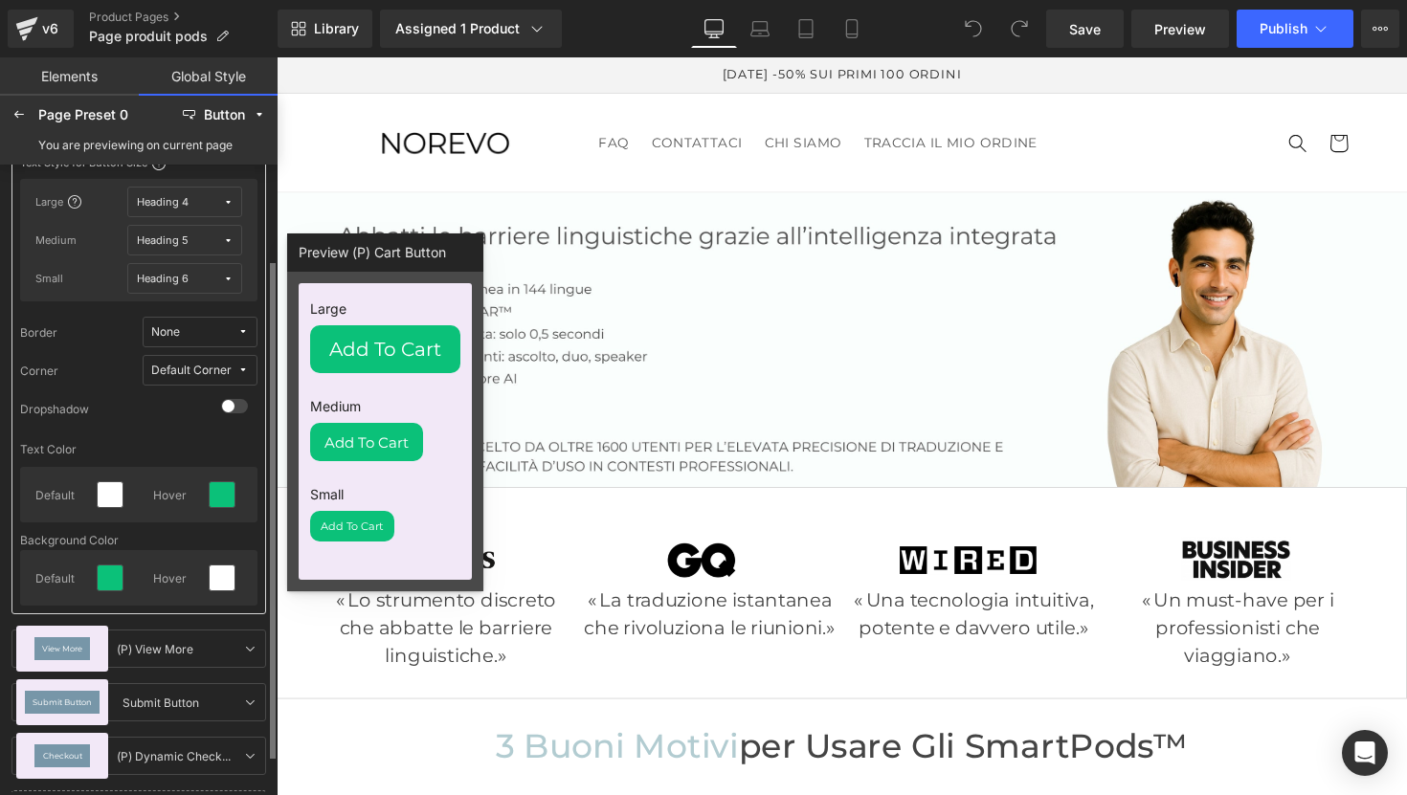
scroll to position [167, 0]
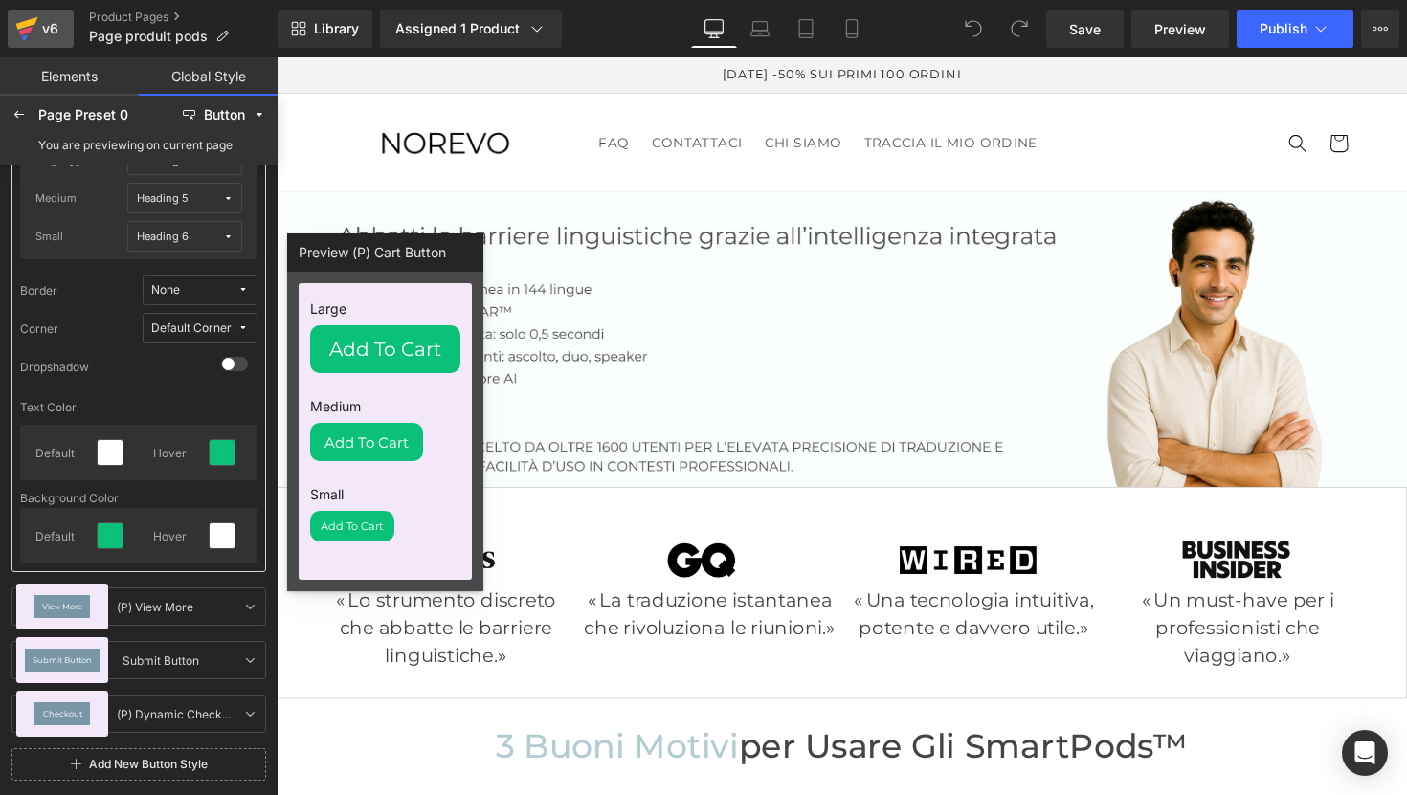
click at [35, 27] on icon at bounding box center [26, 29] width 23 height 48
